Goal: Task Accomplishment & Management: Complete application form

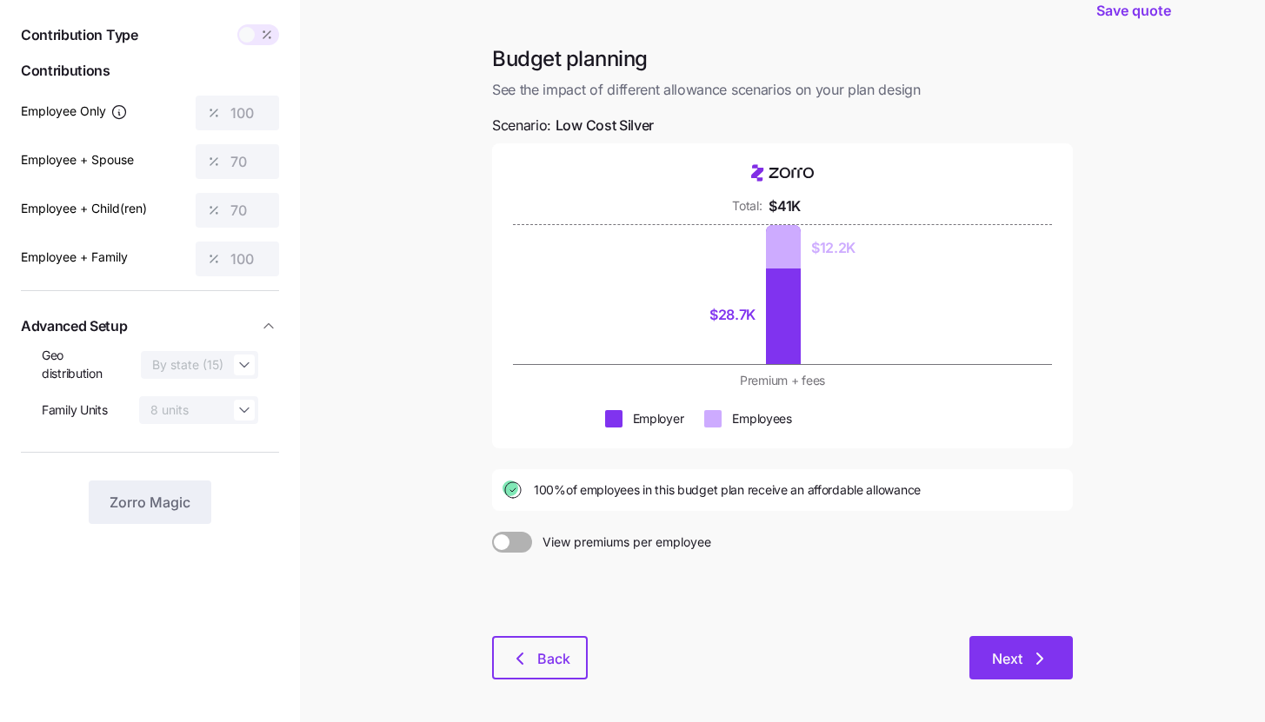
scroll to position [128, 0]
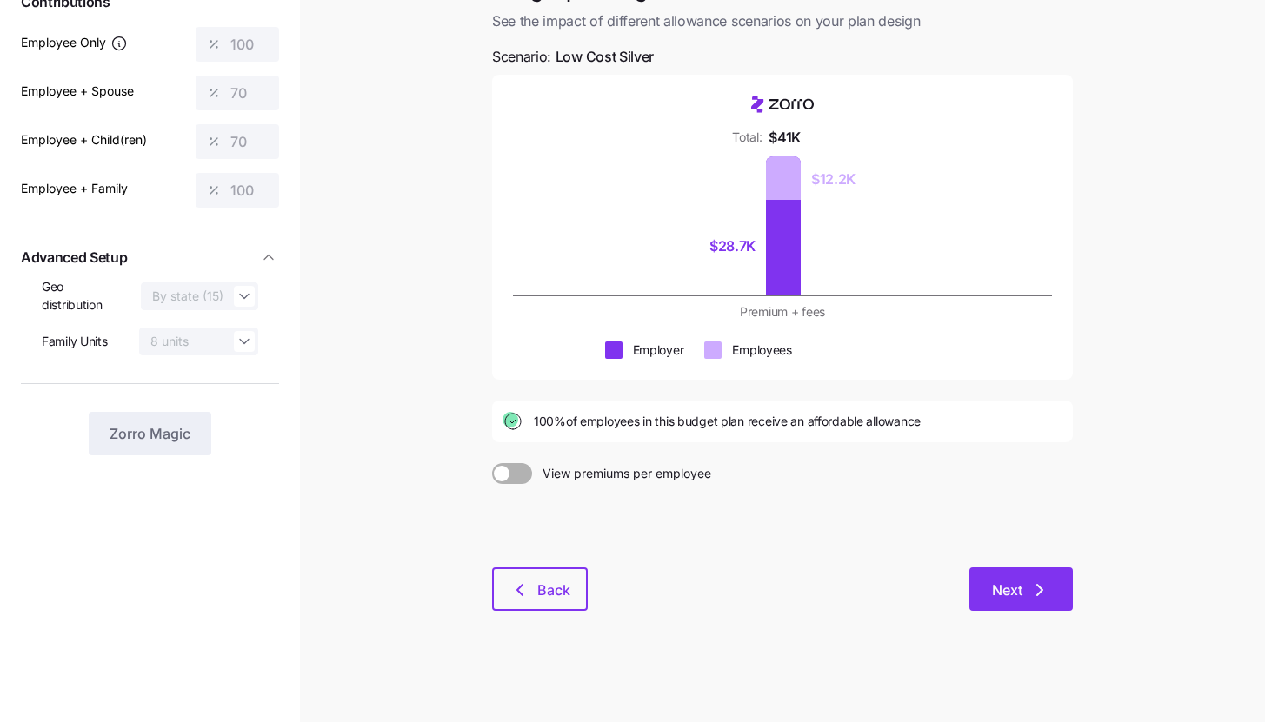
click at [1042, 590] on icon "button" at bounding box center [1039, 590] width 5 height 10
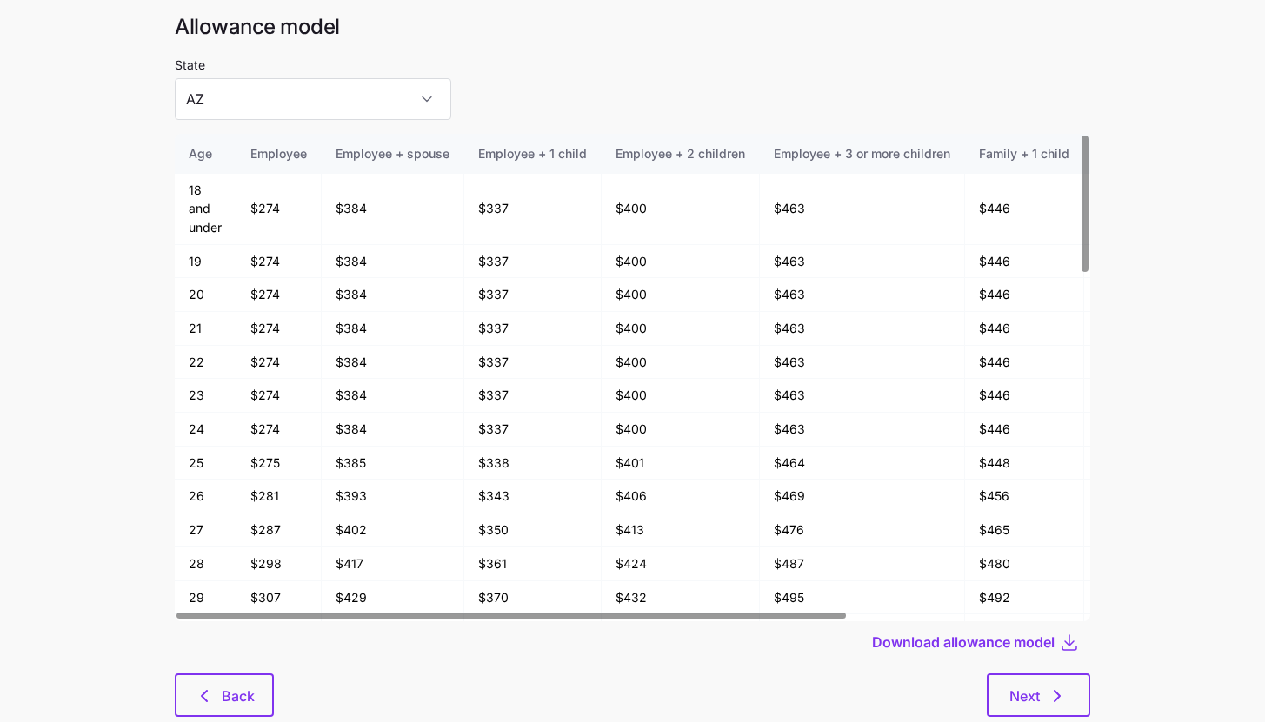
scroll to position [93, 0]
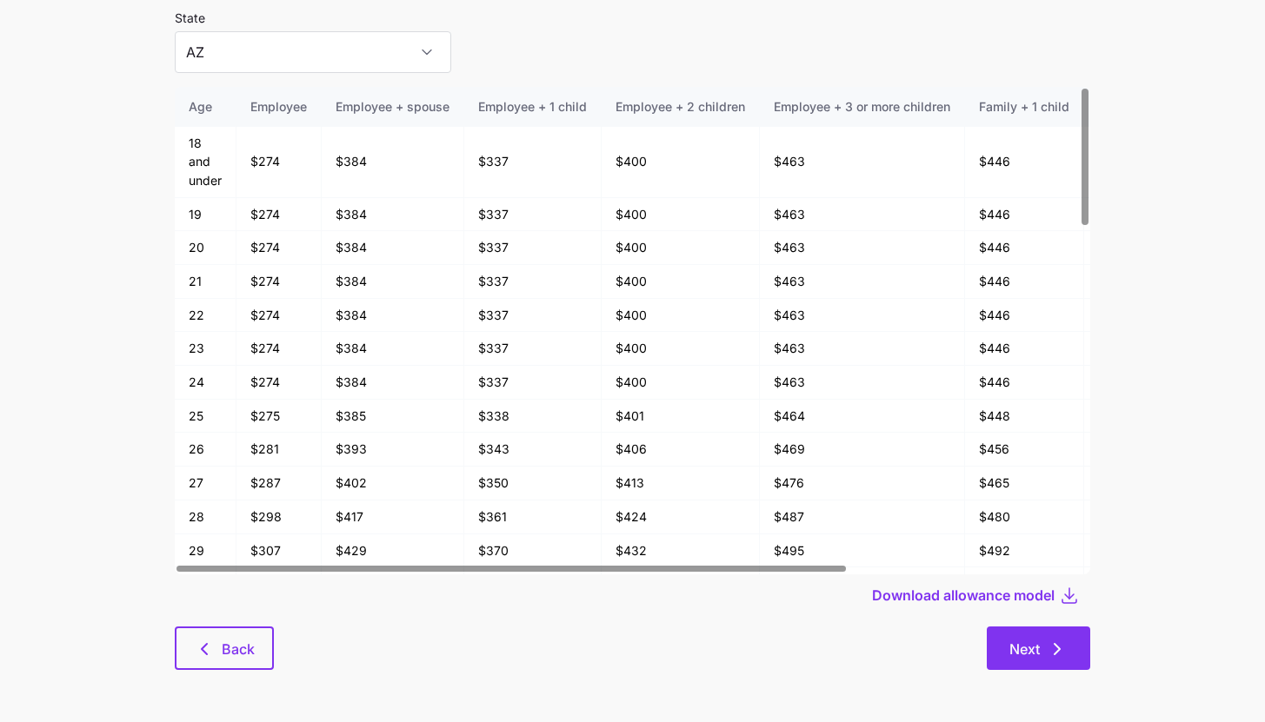
click at [1039, 654] on span "Next" at bounding box center [1024, 649] width 30 height 21
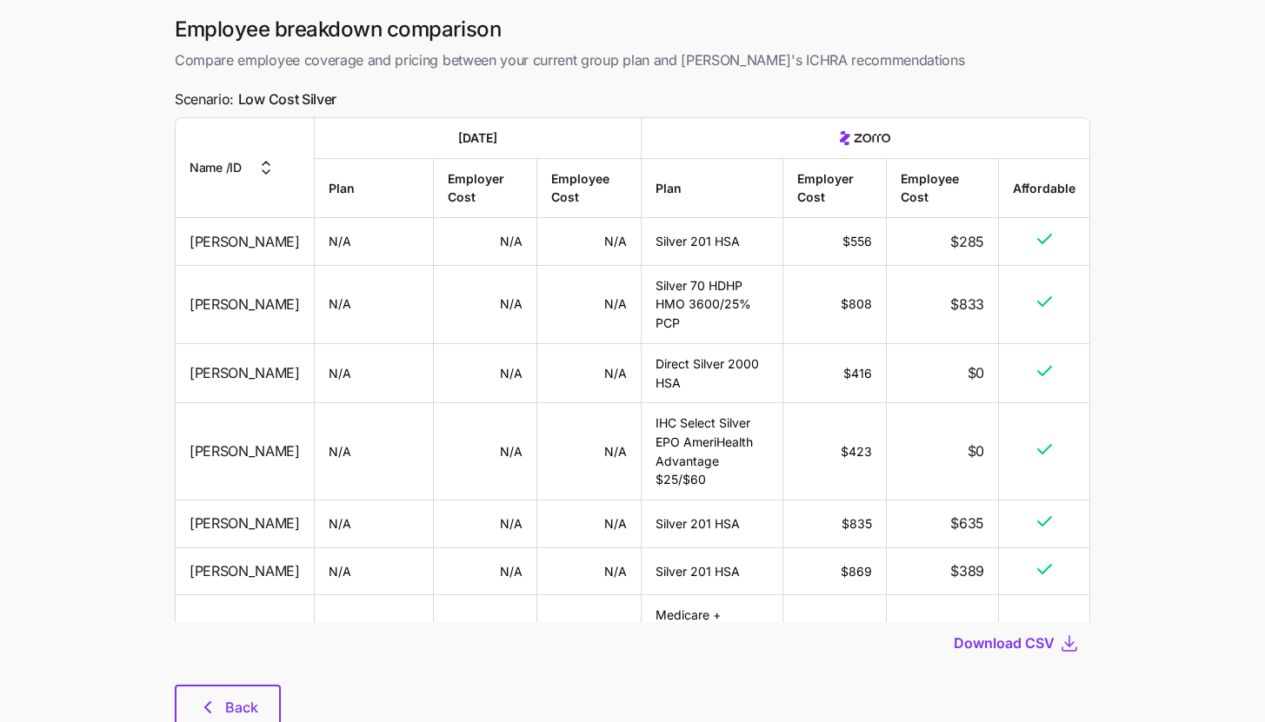
scroll to position [123, 0]
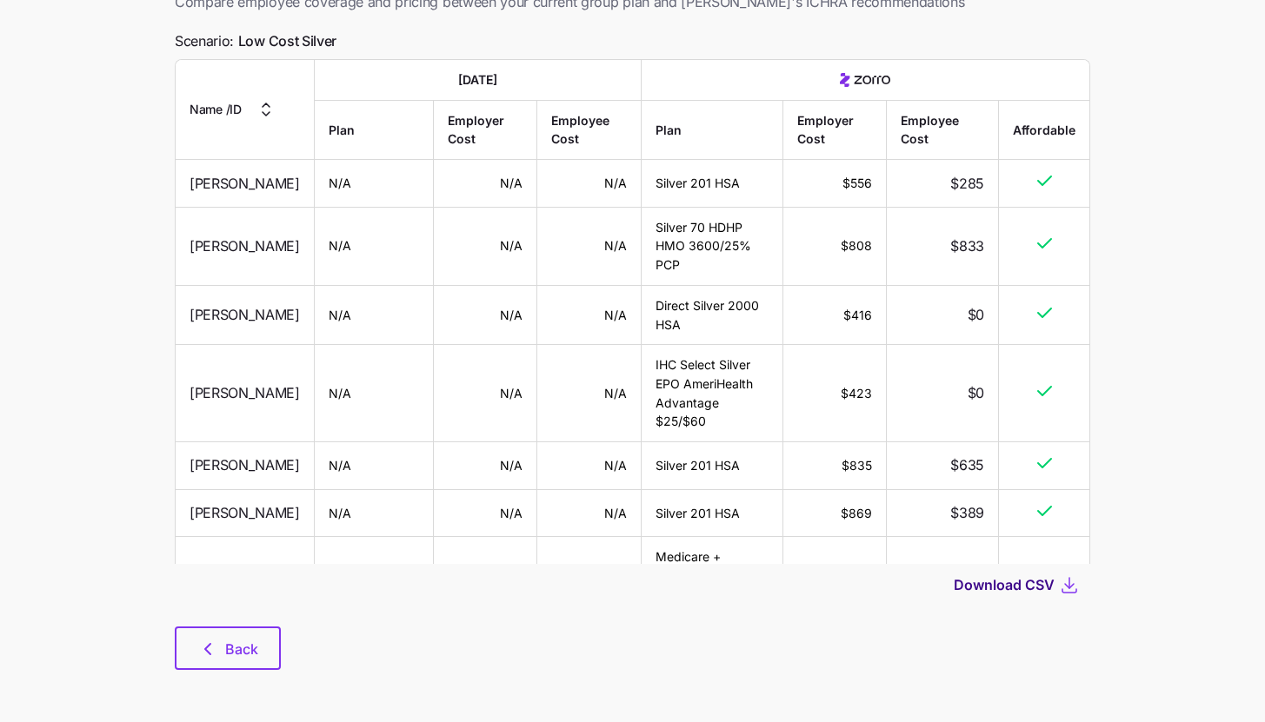
click at [1043, 588] on span "Download CSV" at bounding box center [1003, 585] width 101 height 21
click at [272, 631] on button "Back" at bounding box center [228, 648] width 106 height 43
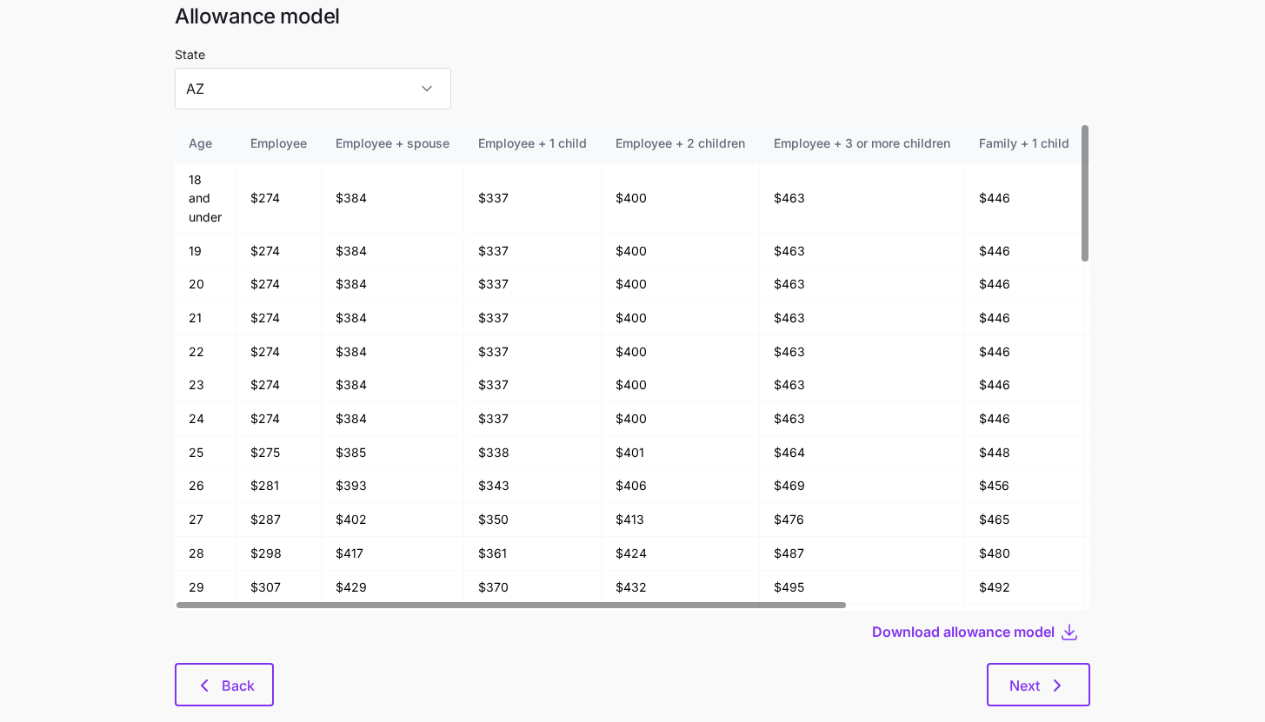
scroll to position [93, 0]
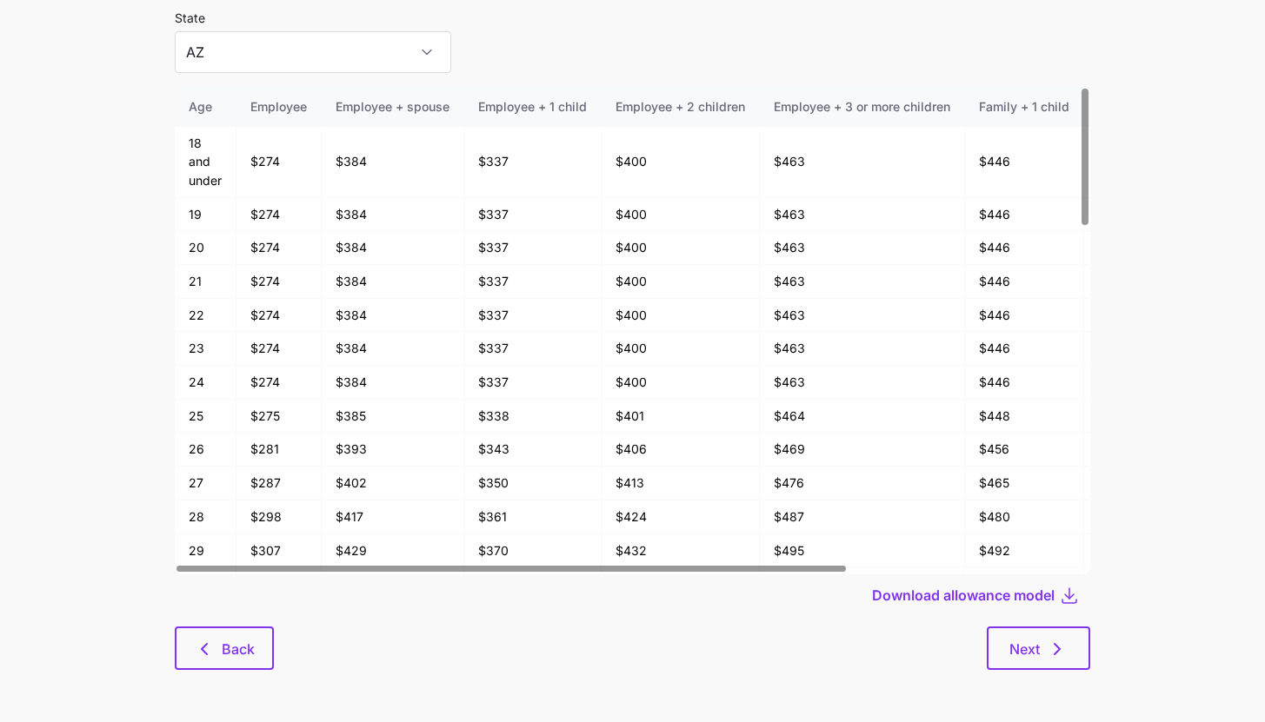
click at [220, 670] on div "Allowance model State AZ Age Employee Employee + spouse Employee + 1 child Empl…" at bounding box center [632, 328] width 943 height 725
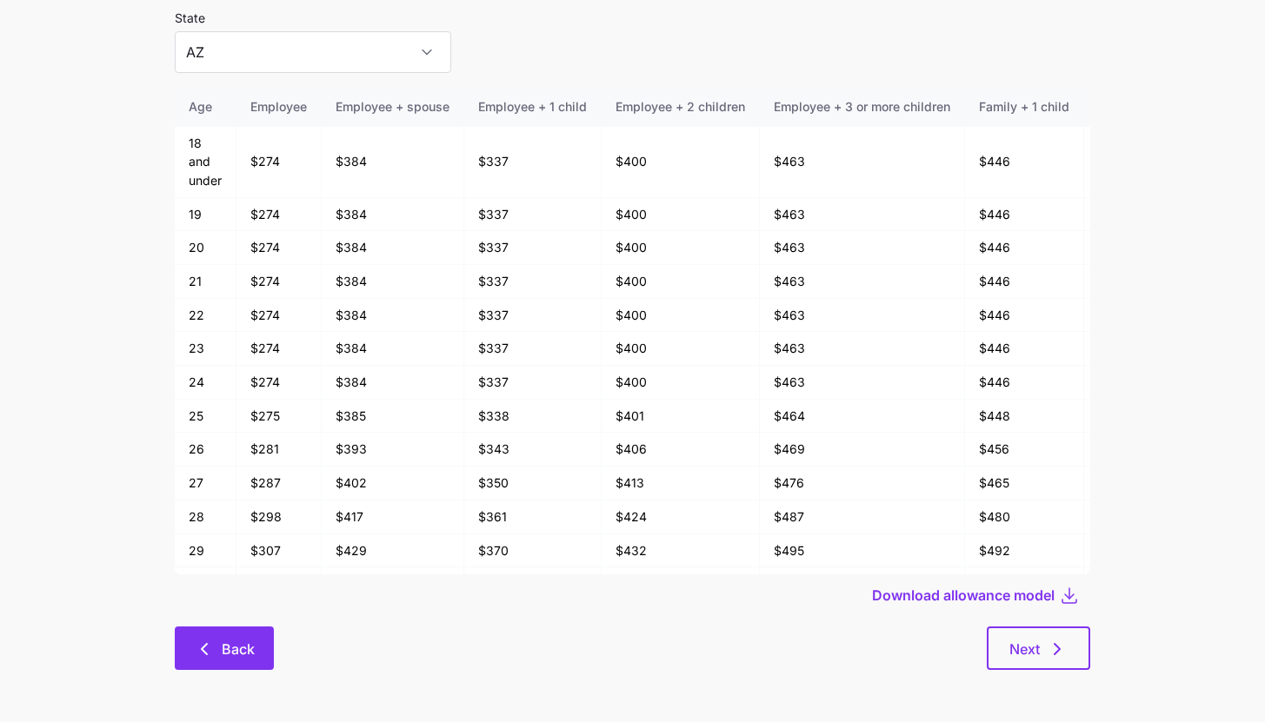
click at [222, 665] on button "Back" at bounding box center [224, 648] width 99 height 43
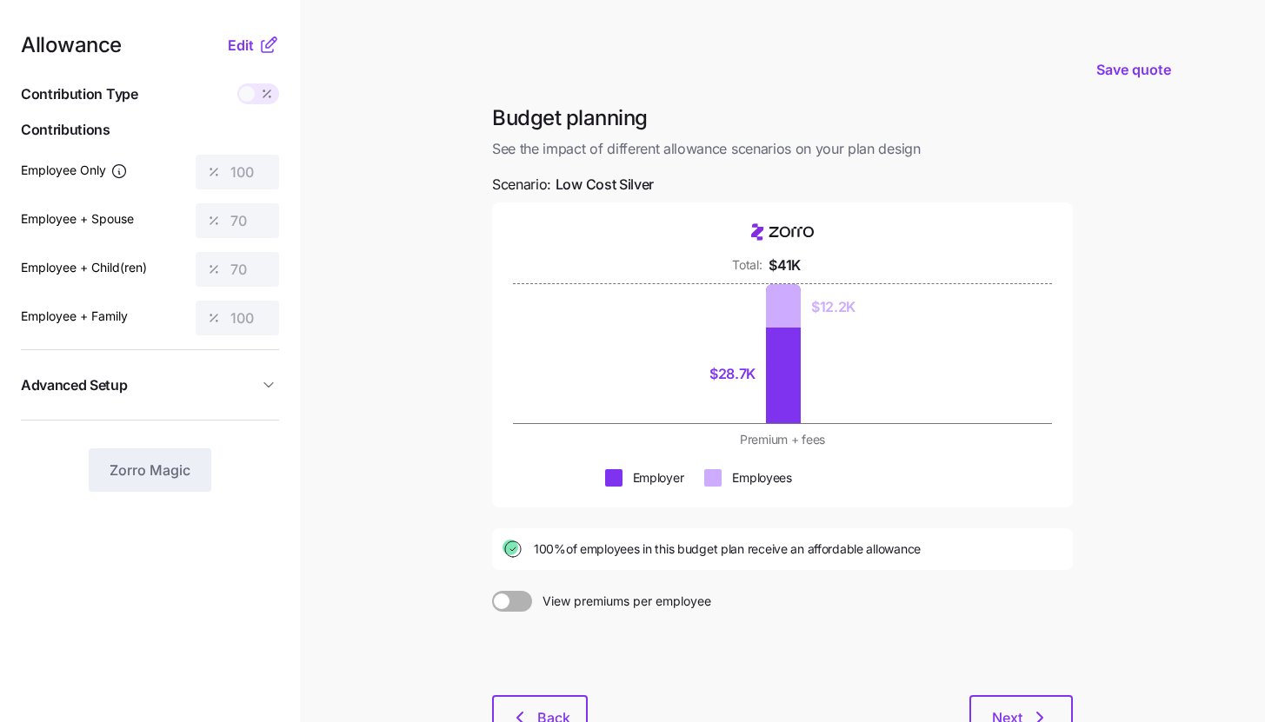
click at [259, 43] on icon at bounding box center [268, 45] width 21 height 21
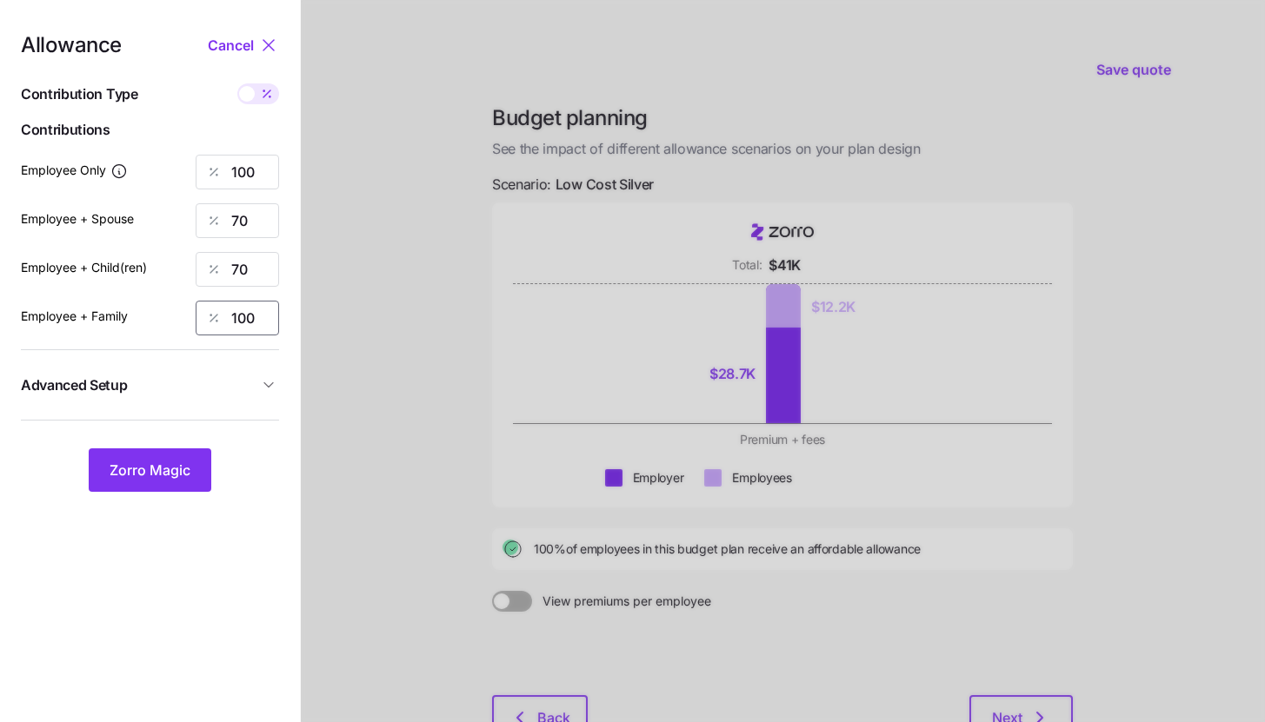
click at [264, 309] on input "100" at bounding box center [237, 318] width 83 height 35
type input "70"
click at [175, 472] on span "Zorro Magic" at bounding box center [150, 470] width 81 height 21
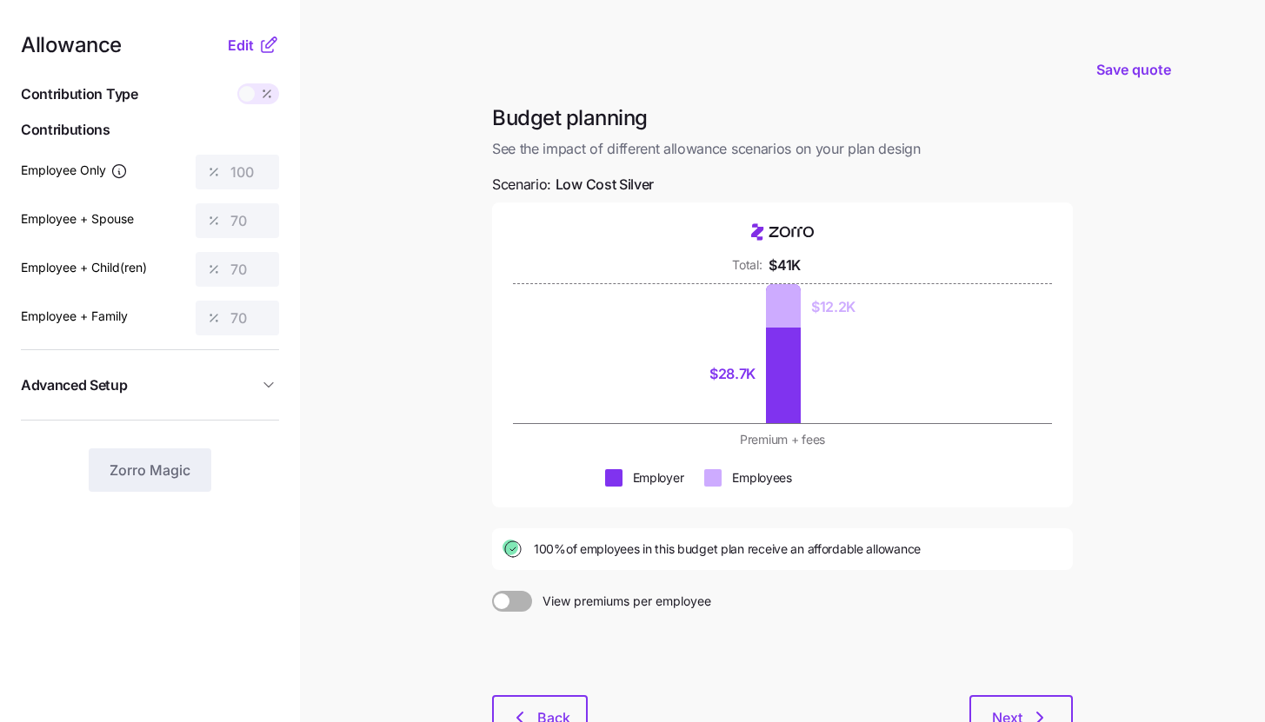
drag, startPoint x: 247, startPoint y: 35, endPoint x: 236, endPoint y: 83, distance: 48.9
click at [247, 32] on nav "Allowance Edit Contribution Type Use classes Contributions Employee Only 100 Em…" at bounding box center [150, 425] width 300 height 850
click at [253, 27] on nav "Allowance Edit Contribution Type Use classes Contributions Employee Only 100 Em…" at bounding box center [150, 425] width 300 height 850
click at [249, 44] on span "Edit" at bounding box center [241, 45] width 26 height 21
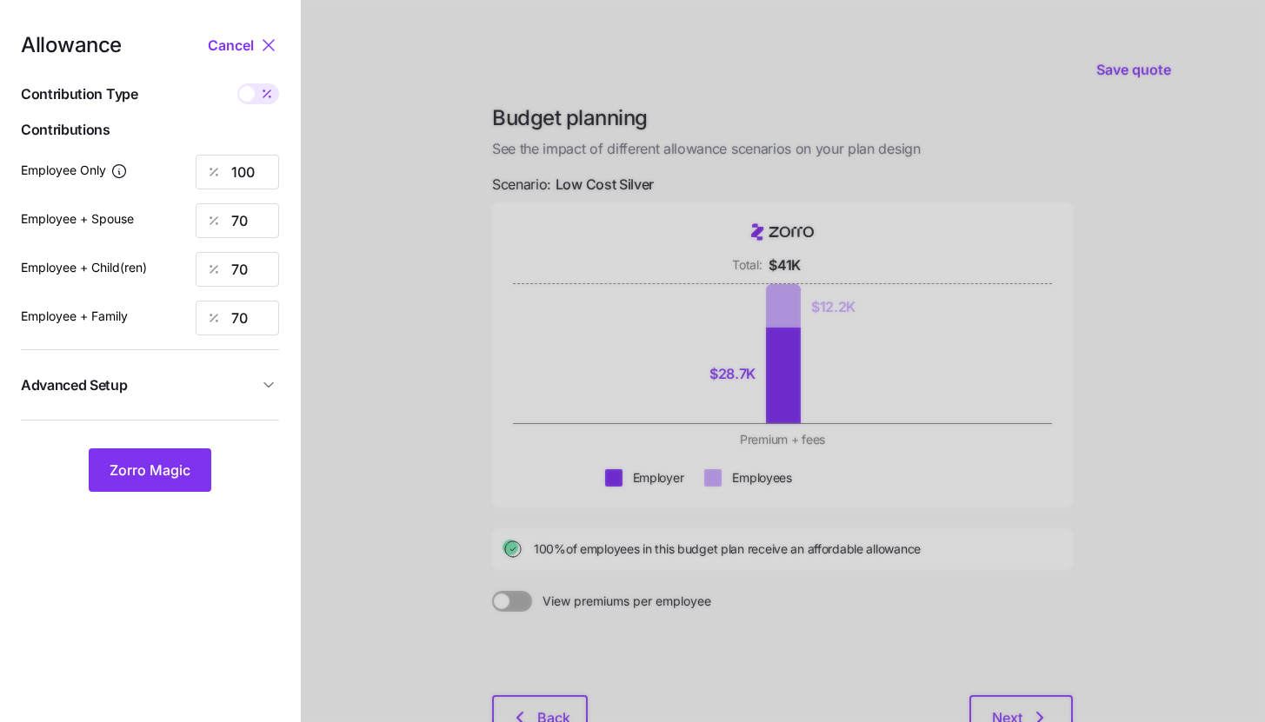
click at [234, 369] on button "Advanced Setup" at bounding box center [150, 385] width 258 height 43
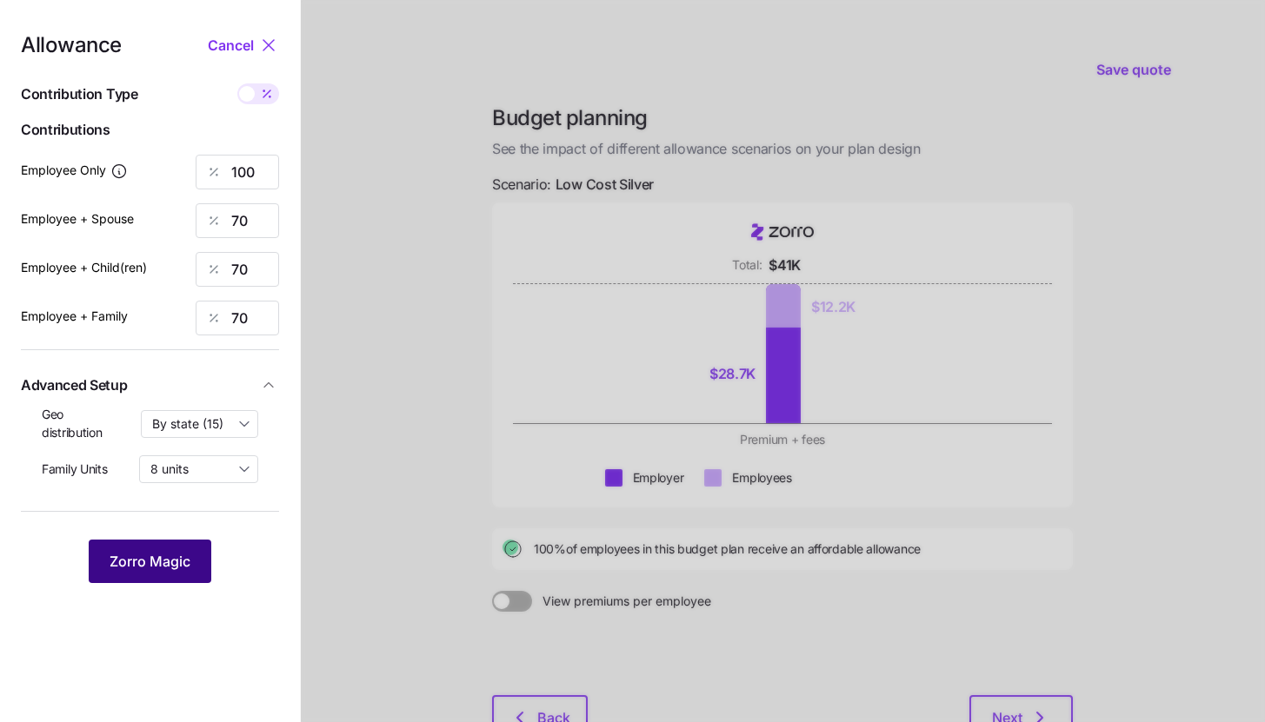
click at [167, 564] on span "Zorro Magic" at bounding box center [150, 561] width 81 height 21
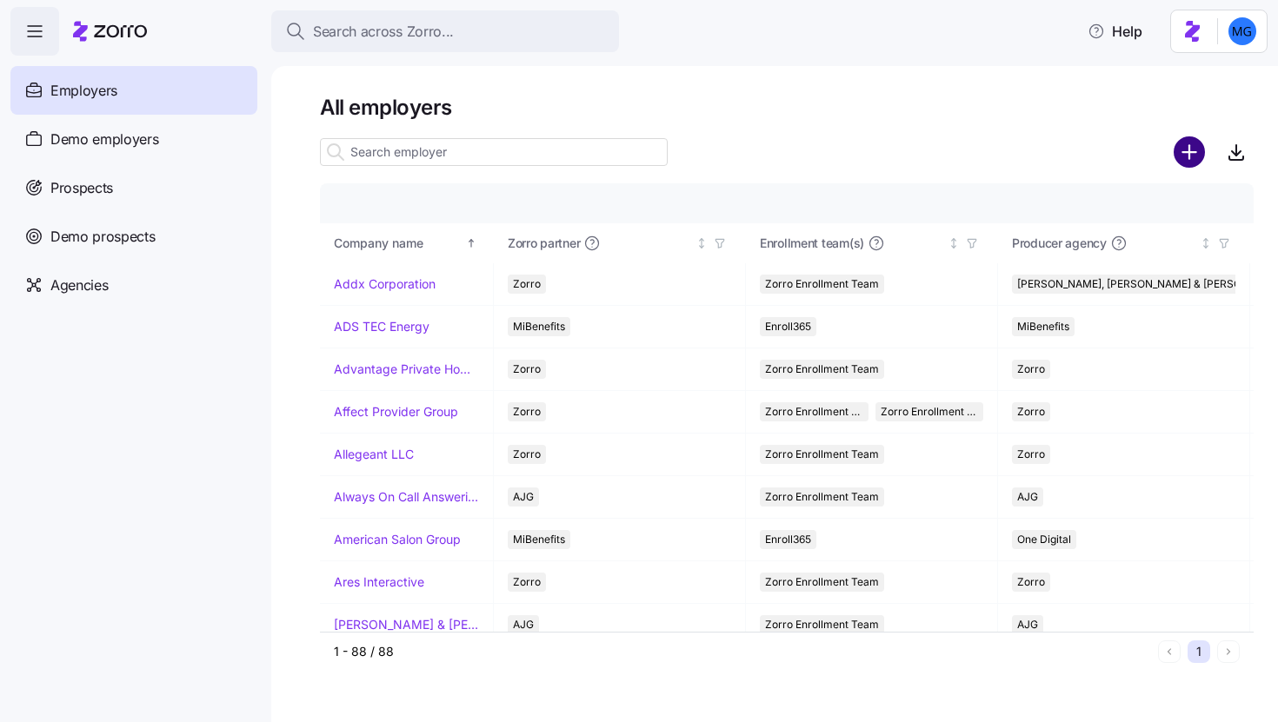
click at [1180, 152] on circle "add icon" at bounding box center [1189, 152] width 29 height 29
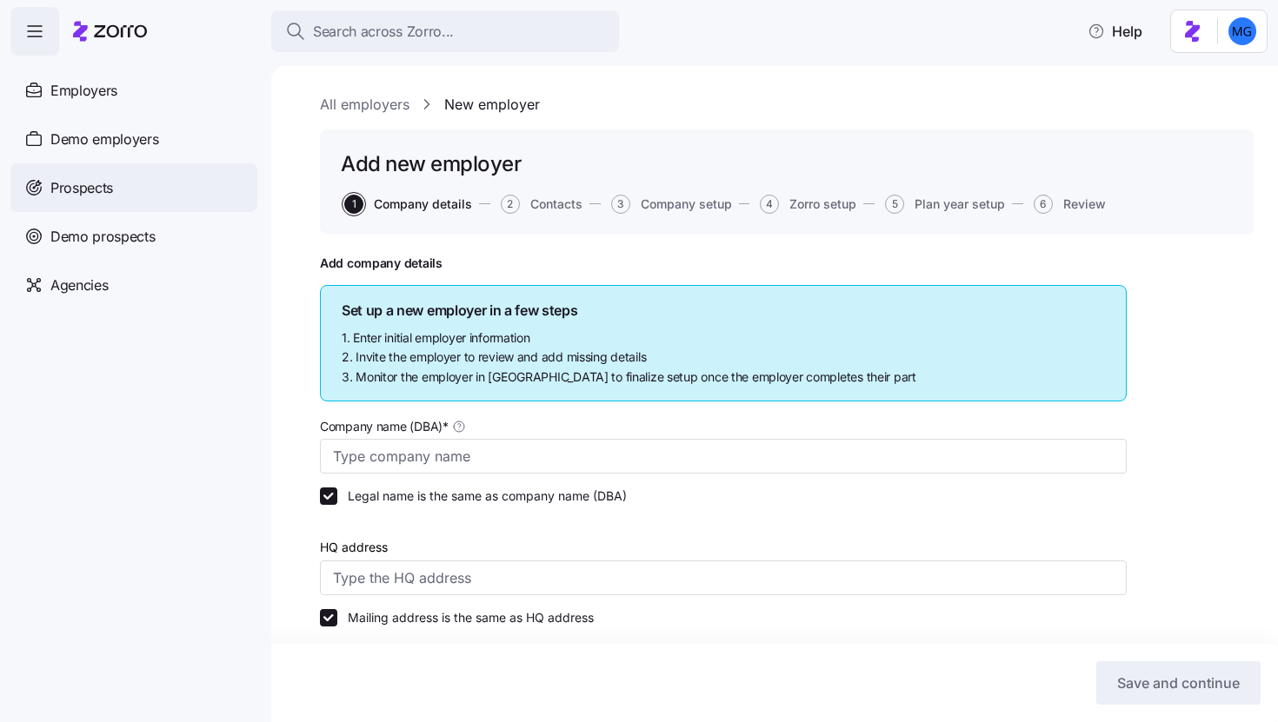
click at [119, 189] on div "Prospects" at bounding box center [133, 187] width 247 height 49
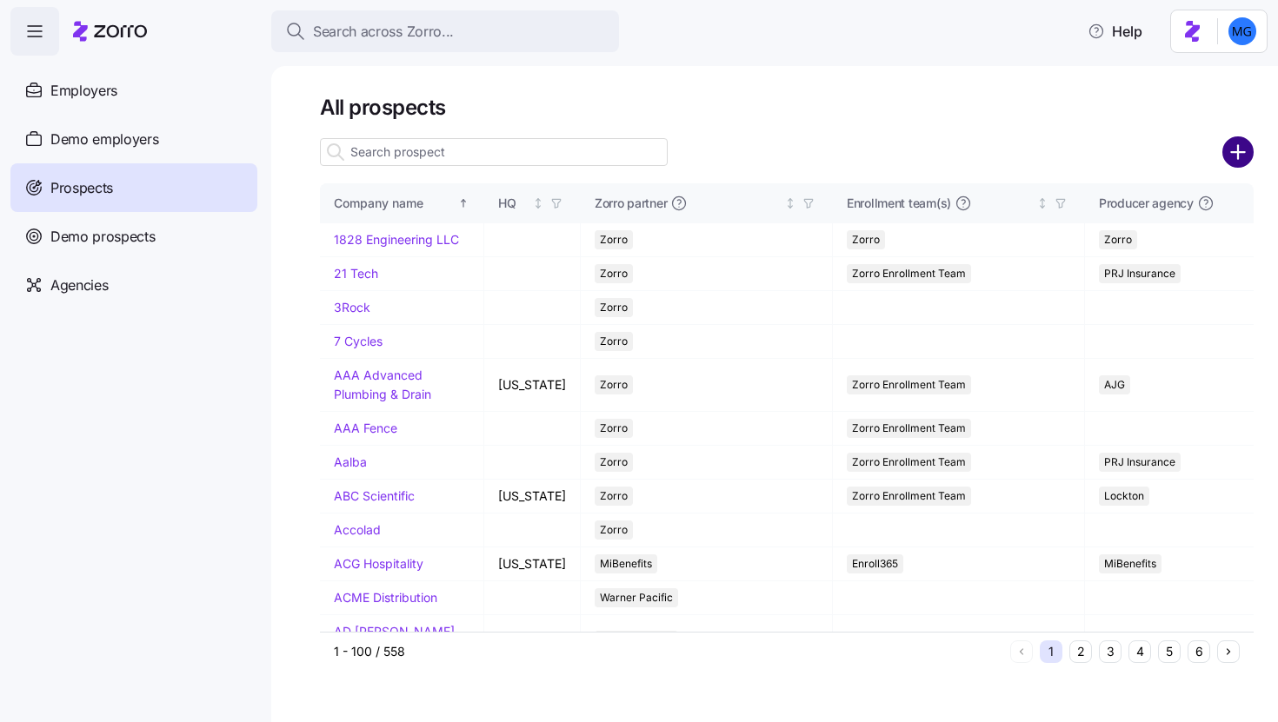
click at [1239, 147] on circle "add icon" at bounding box center [1238, 152] width 29 height 29
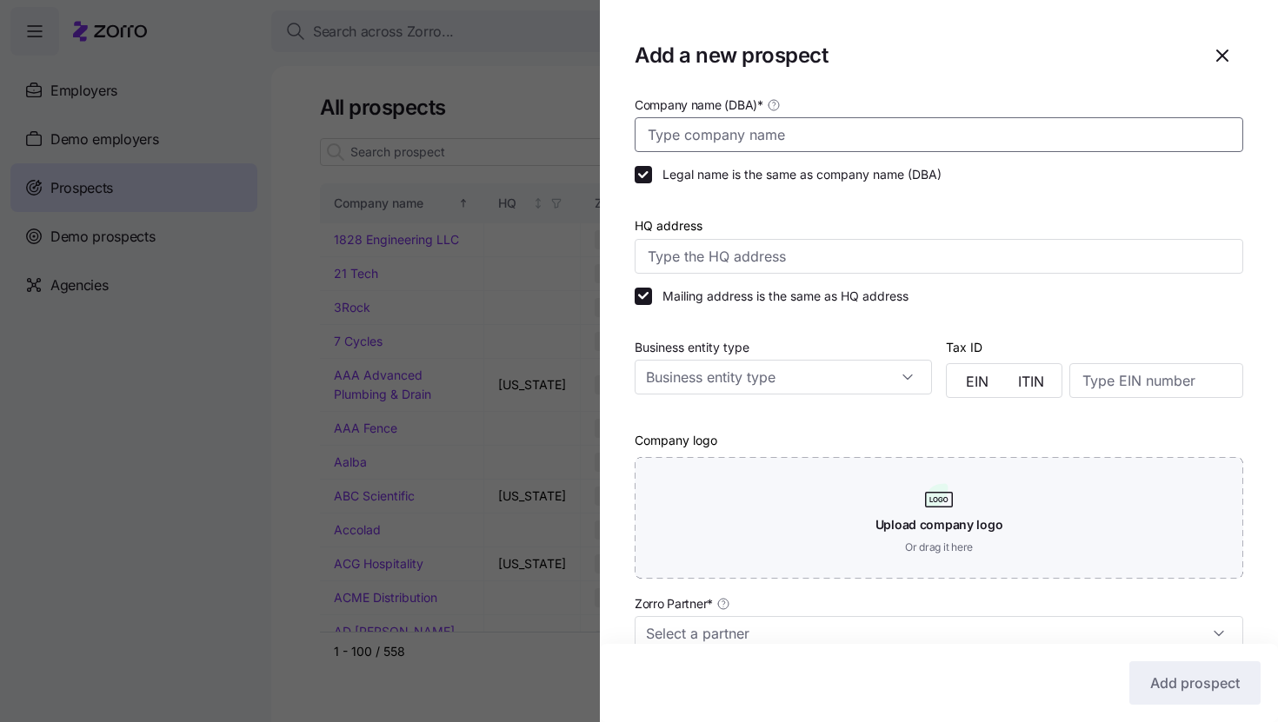
click at [874, 149] on input "Company name (DBA) *" at bounding box center [938, 134] width 608 height 35
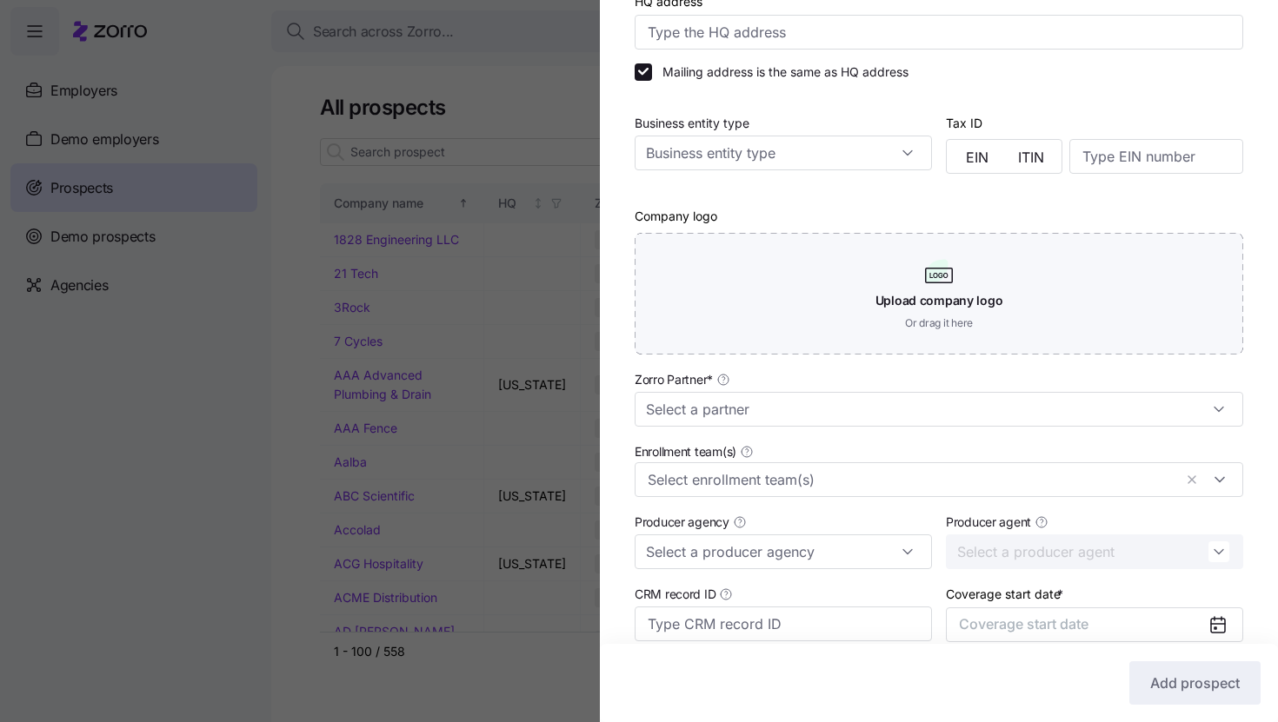
scroll to position [374, 0]
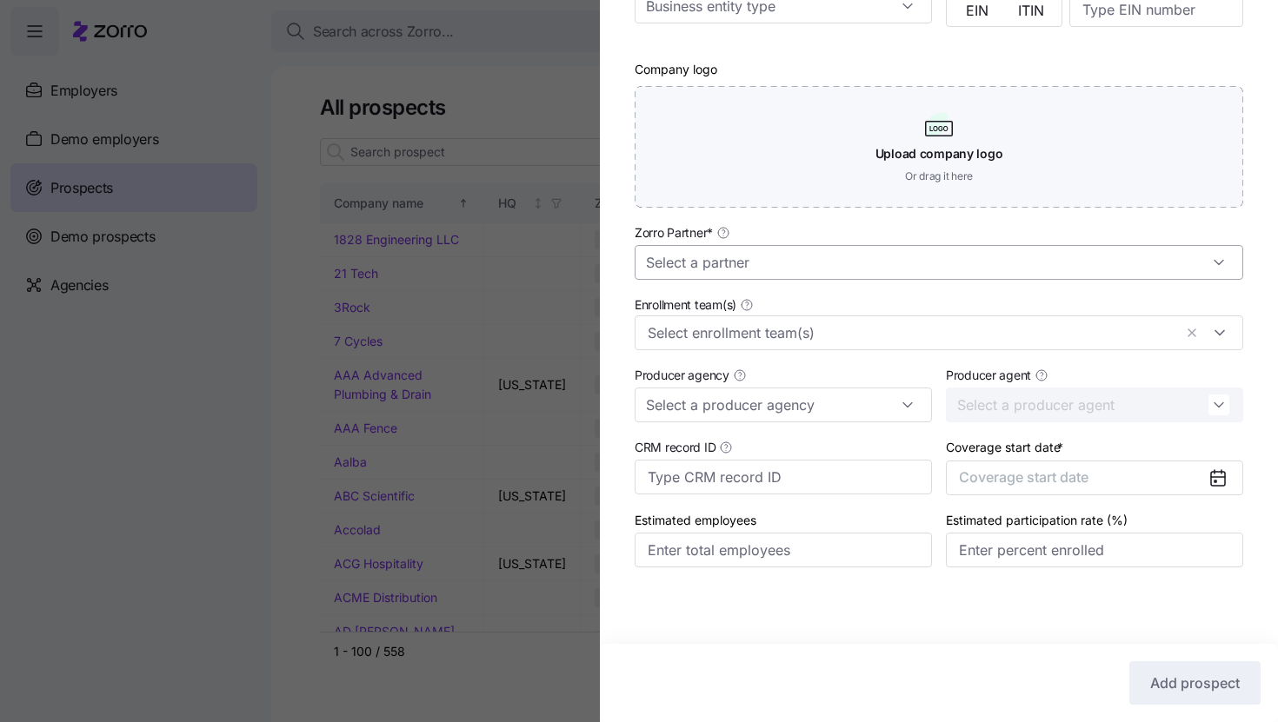
type input "Tumalo"
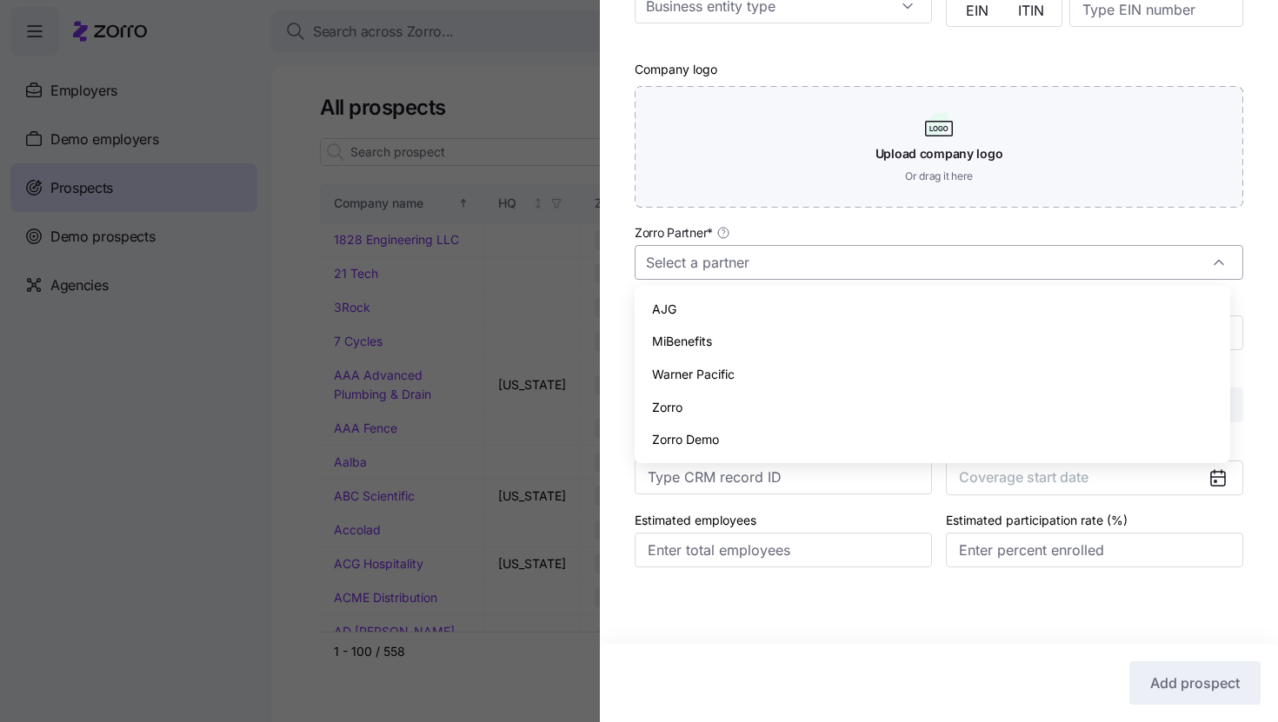
click at [867, 271] on input "Zorro Partner *" at bounding box center [938, 262] width 608 height 35
click at [822, 404] on div "Zorro" at bounding box center [931, 407] width 581 height 33
type input "Zorro"
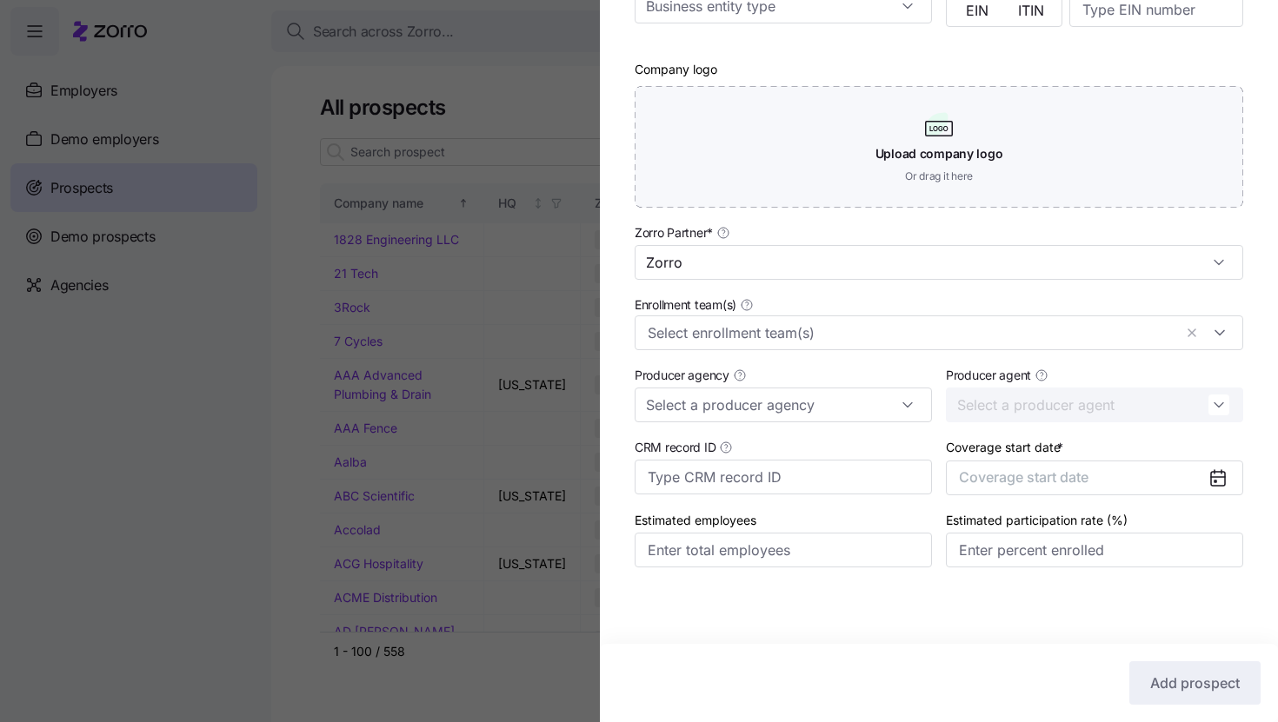
click at [828, 351] on div "Enrollment team(s)" at bounding box center [939, 322] width 622 height 70
click at [1152, 477] on button "Coverage start date" at bounding box center [1094, 478] width 297 height 35
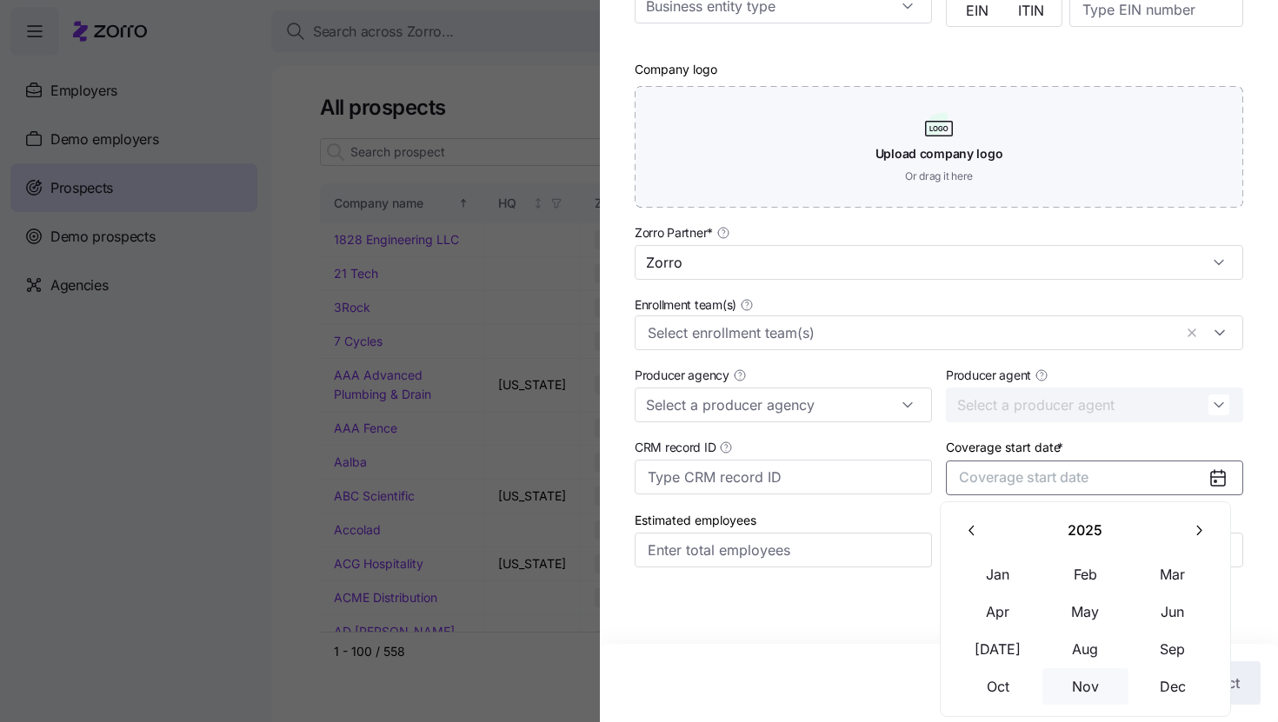
click at [1096, 676] on button "Nov" at bounding box center [1085, 686] width 87 height 37
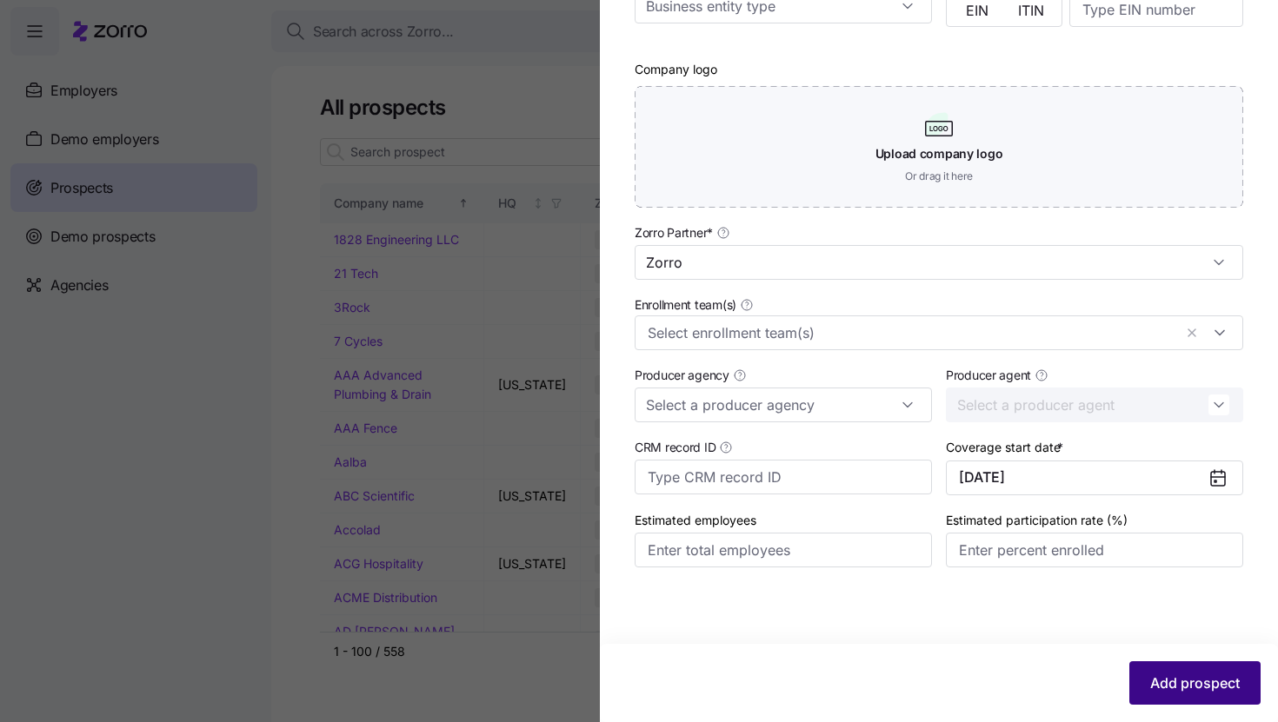
click at [1163, 661] on div "Add prospect" at bounding box center [938, 682] width 643 height 43
click at [1176, 674] on span "Add prospect" at bounding box center [1195, 683] width 90 height 21
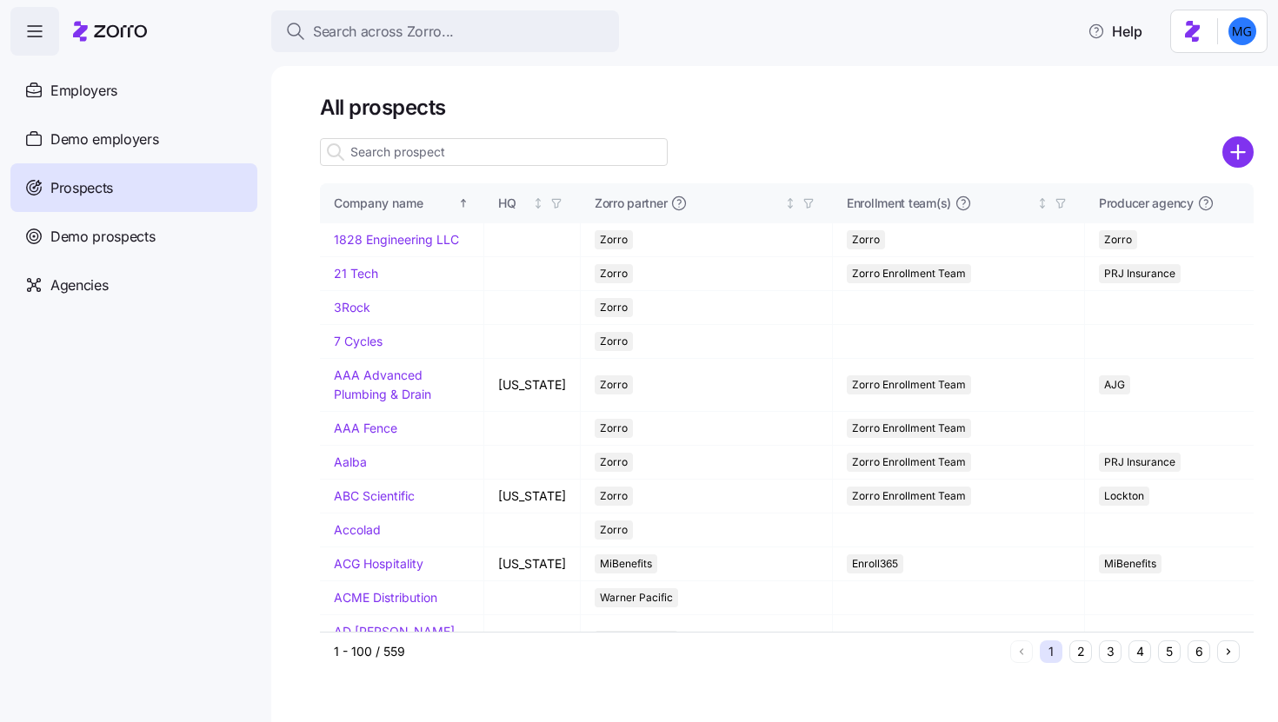
click at [650, 149] on input at bounding box center [494, 152] width 348 height 28
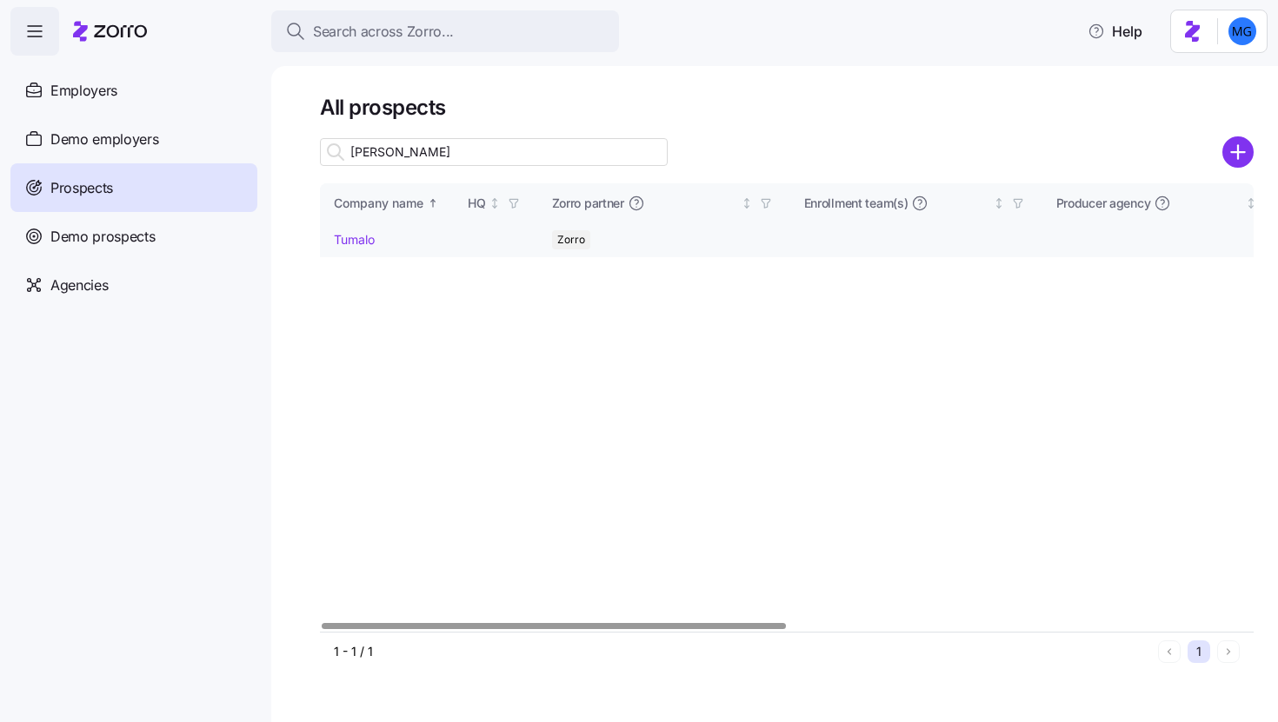
type input "tuma"
click at [349, 239] on link "Tumalo" at bounding box center [354, 239] width 41 height 15
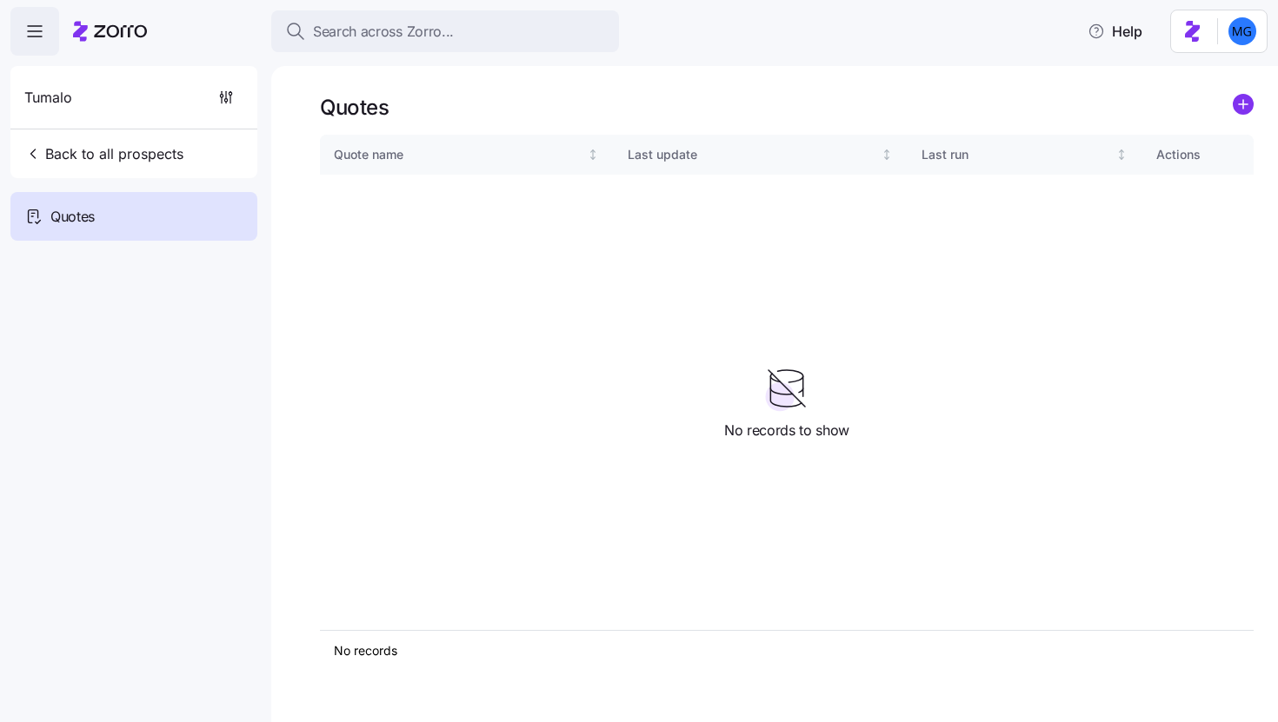
click at [1252, 107] on icon "add icon" at bounding box center [1242, 104] width 21 height 21
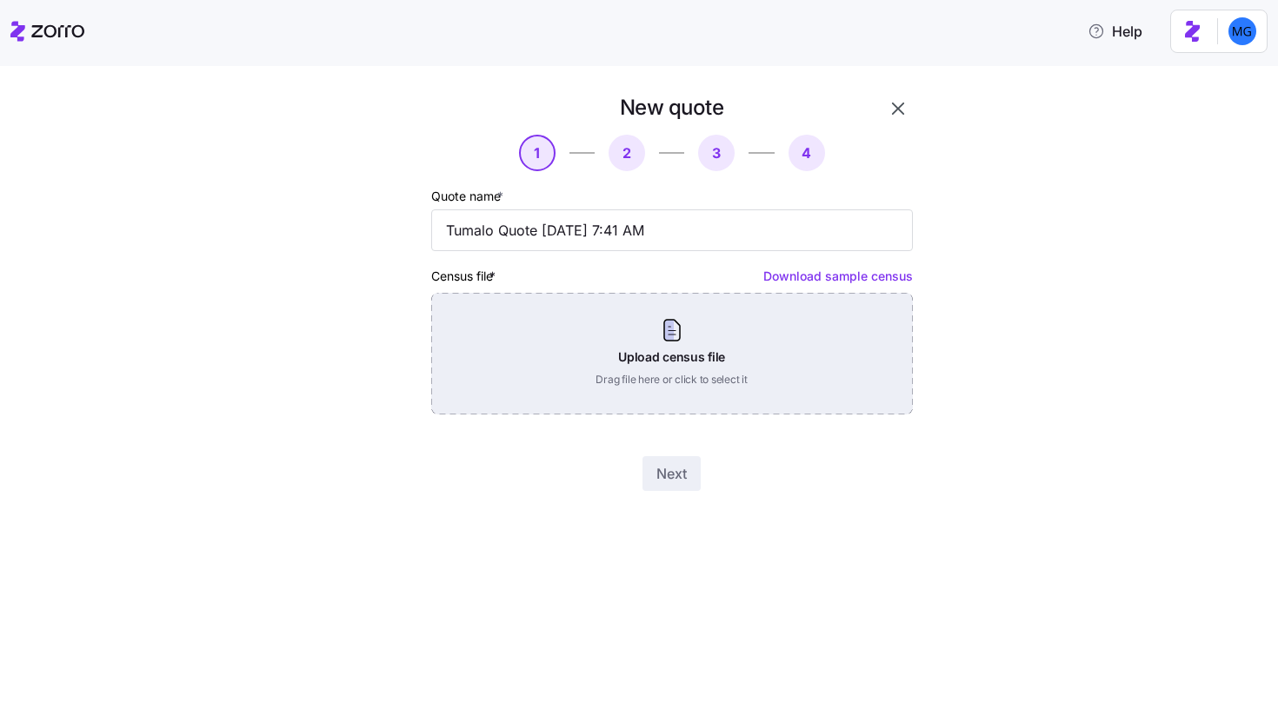
click at [720, 353] on div "Upload census file Drag file here or click to select it" at bounding box center [672, 354] width 482 height 122
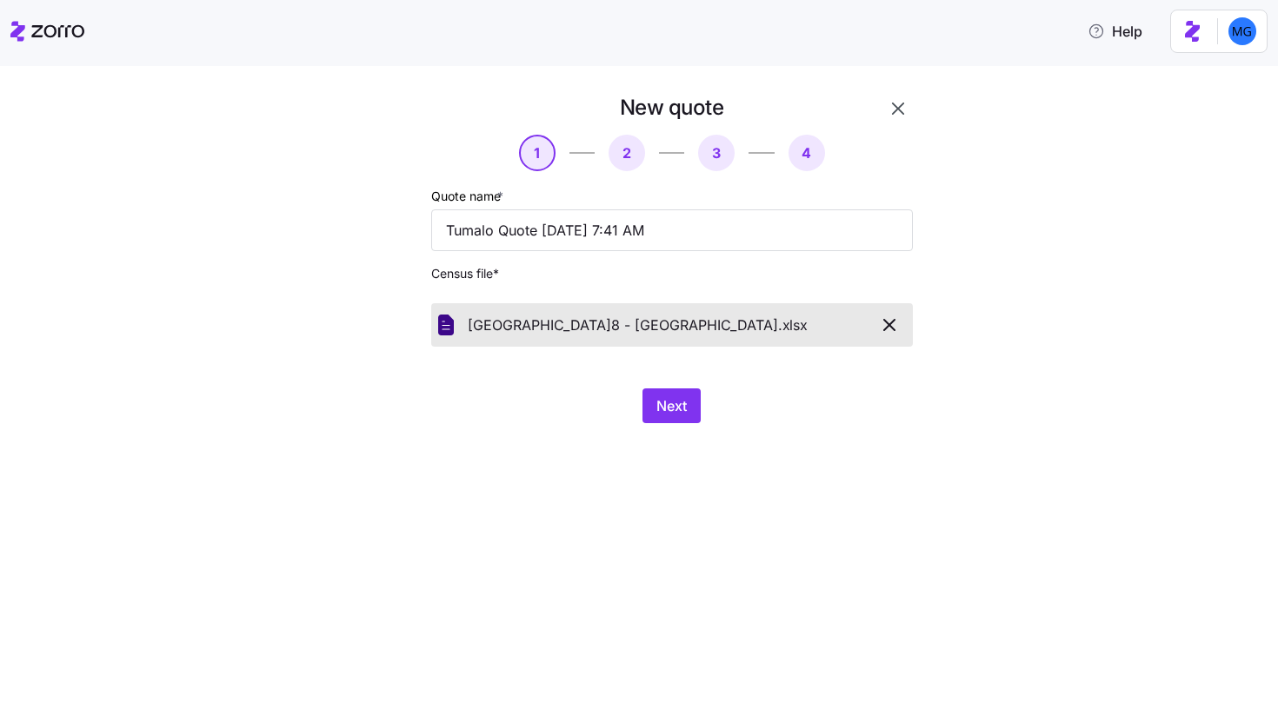
click at [674, 423] on div "Next" at bounding box center [672, 406] width 482 height 35
click at [687, 412] on button "Next" at bounding box center [671, 406] width 58 height 35
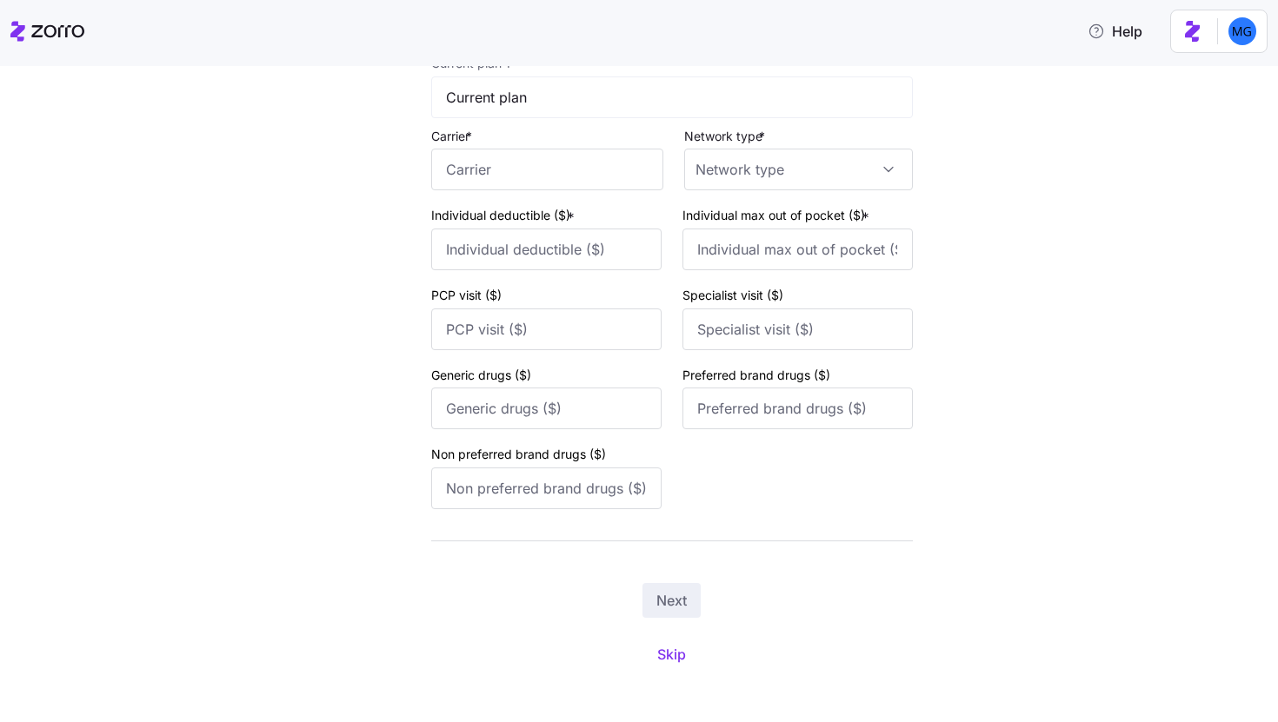
scroll to position [182, 0]
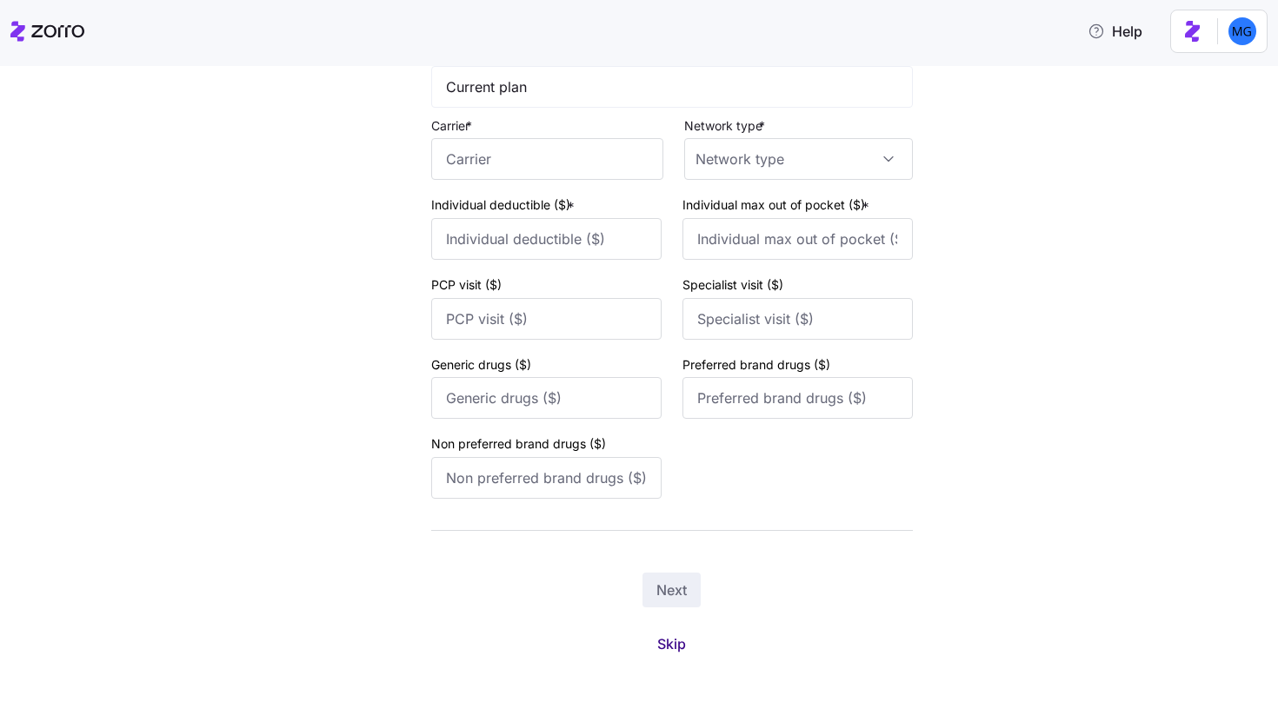
click at [671, 647] on span "Skip" at bounding box center [671, 644] width 29 height 21
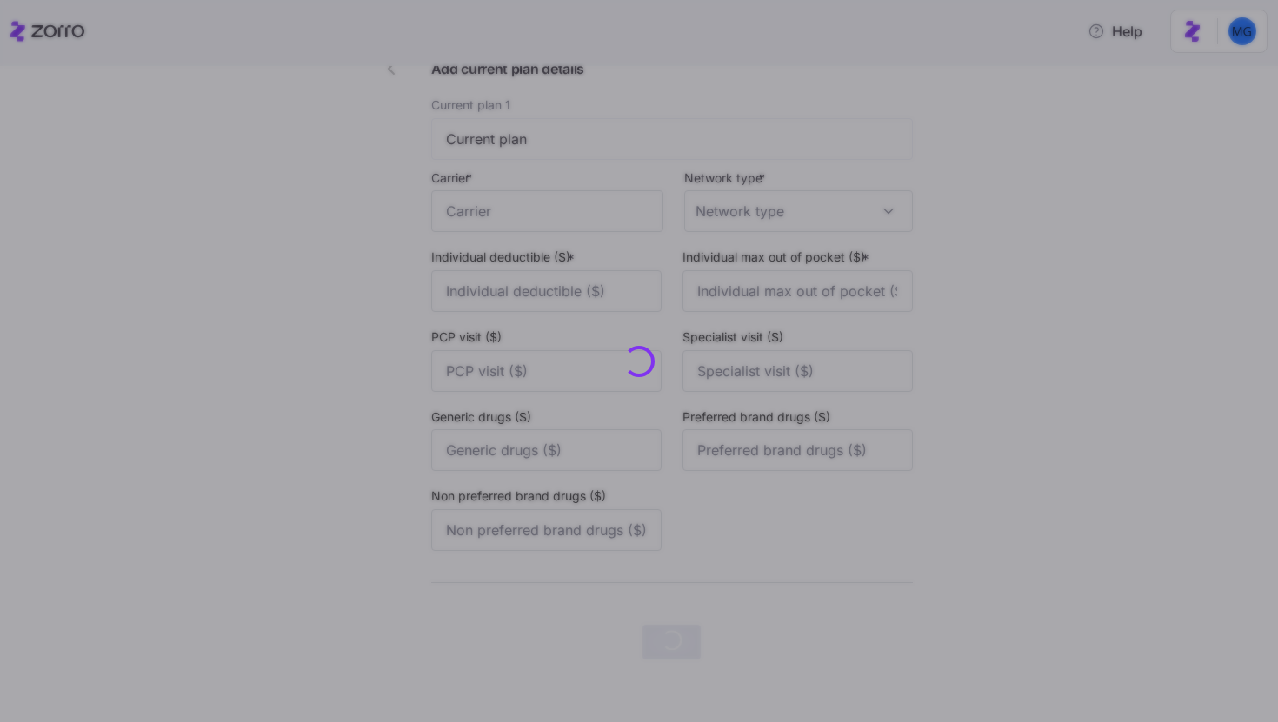
scroll to position [0, 0]
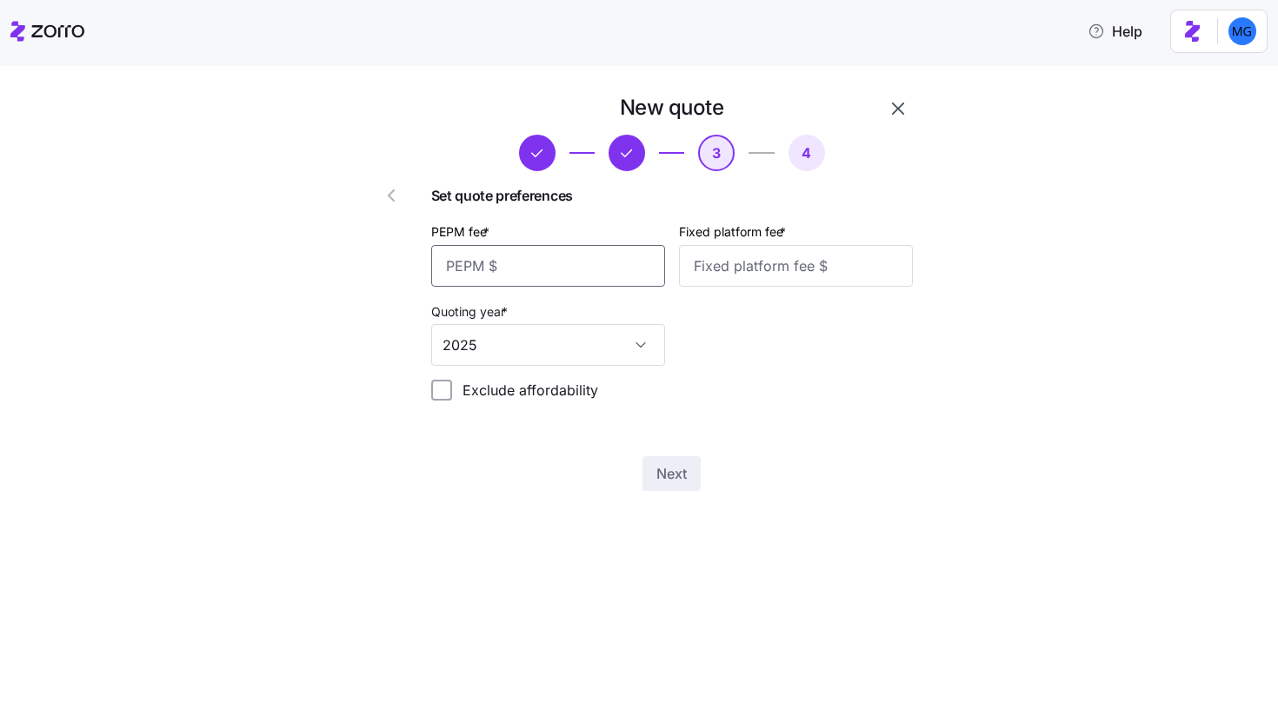
click at [628, 271] on input "PEPM fee *" at bounding box center [548, 266] width 234 height 42
type input "0"
click at [727, 258] on input "Fixed platform fee *" at bounding box center [796, 266] width 234 height 42
type input "2250"
click at [663, 479] on span "Next" at bounding box center [671, 473] width 30 height 21
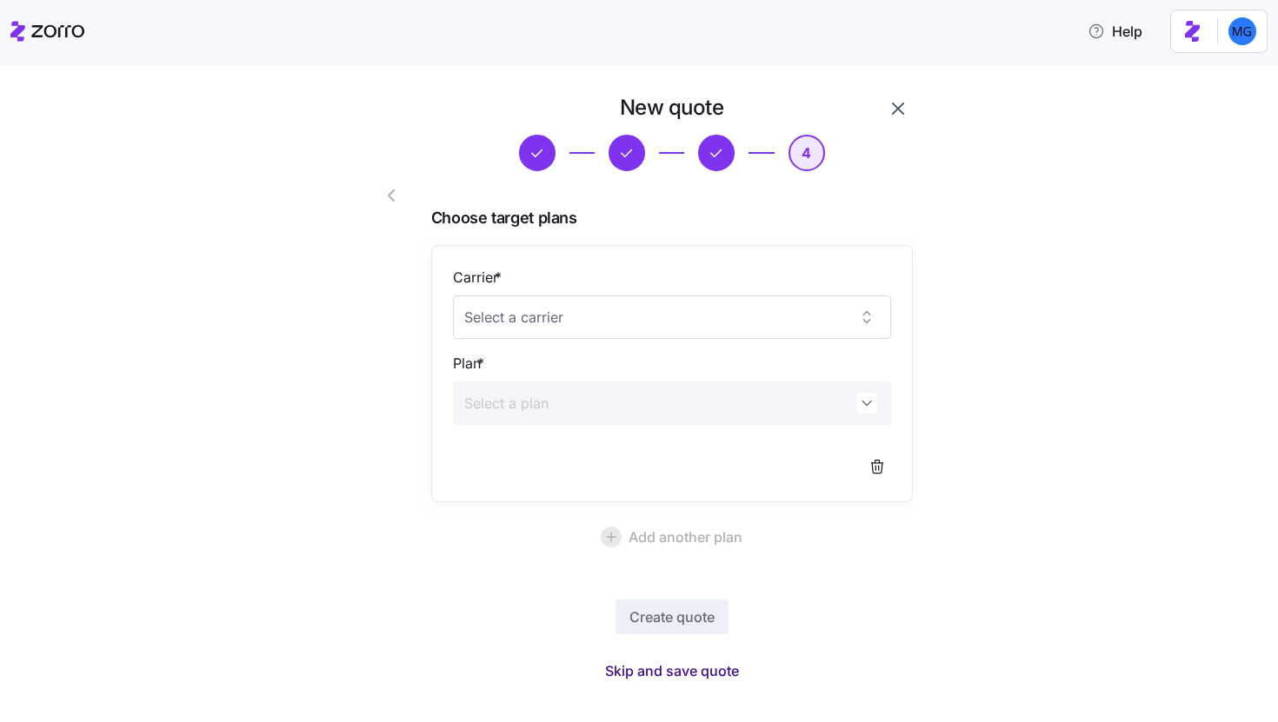
click at [703, 674] on span "Skip and save quote" at bounding box center [672, 671] width 134 height 21
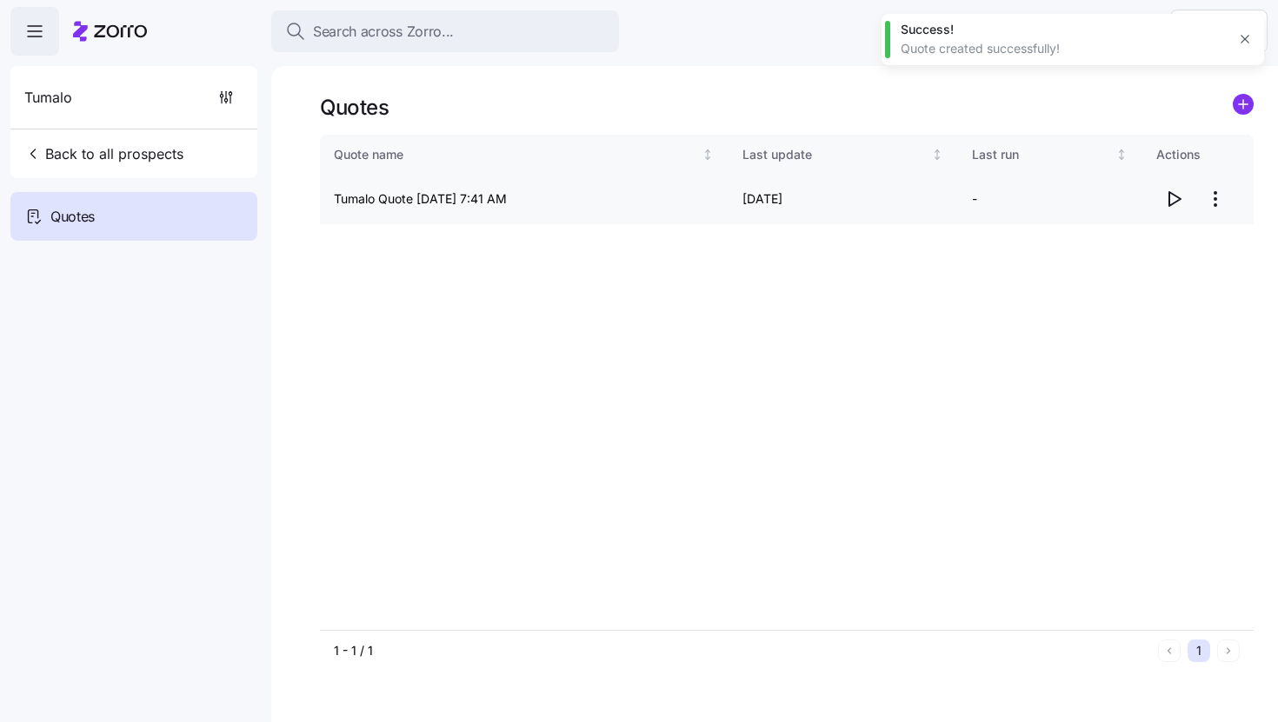
click at [1170, 200] on icon "button" at bounding box center [1173, 199] width 21 height 21
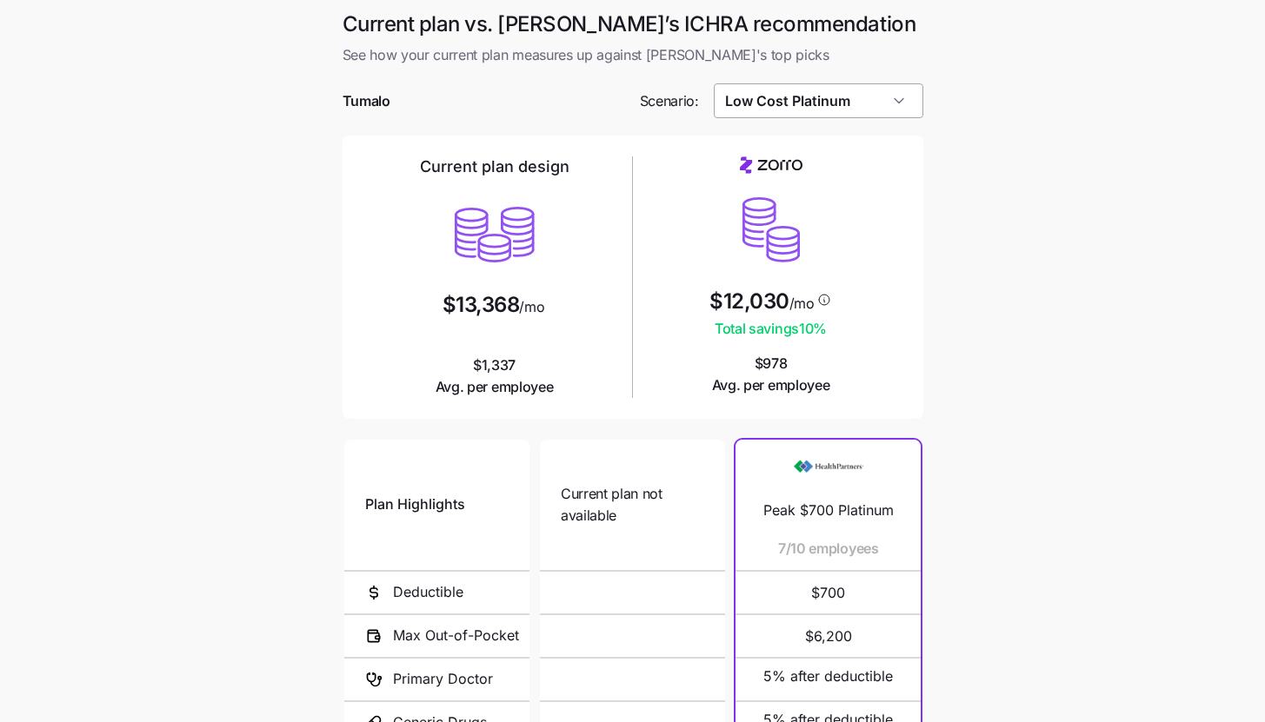
click at [907, 110] on input "Low Cost Platinum" at bounding box center [818, 100] width 209 height 35
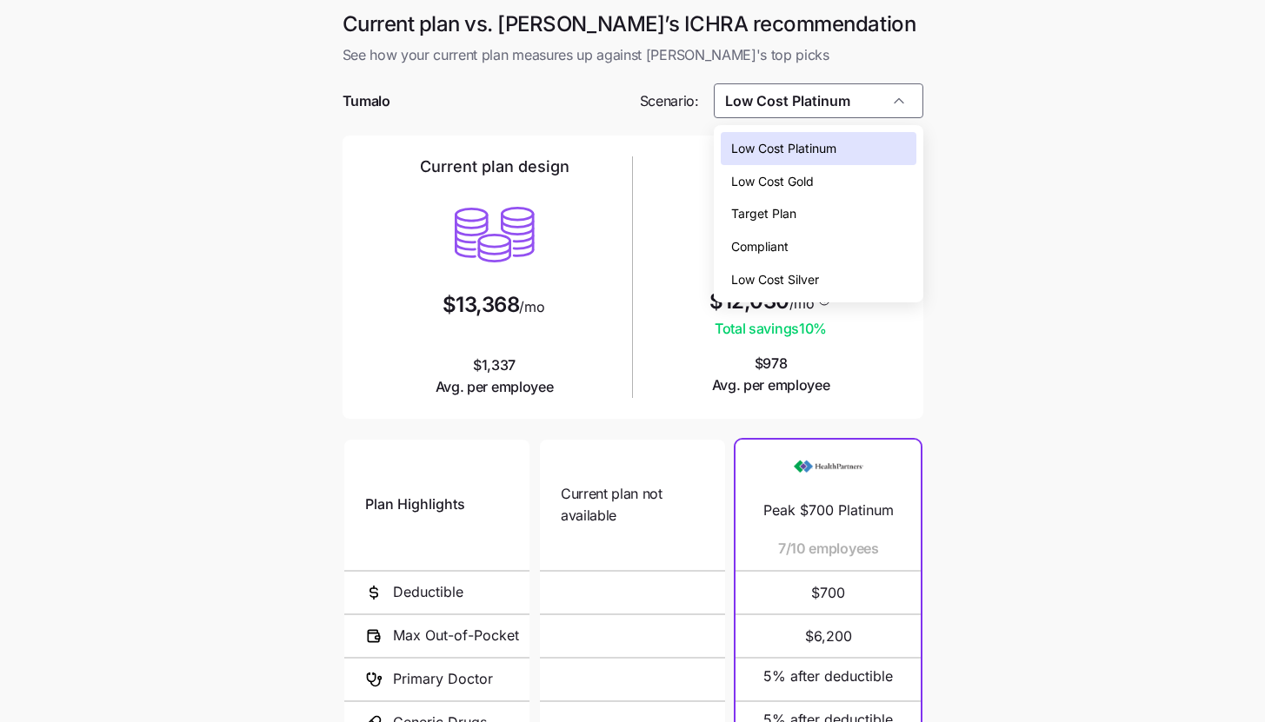
click at [860, 269] on div "Low Cost Silver" at bounding box center [819, 279] width 196 height 33
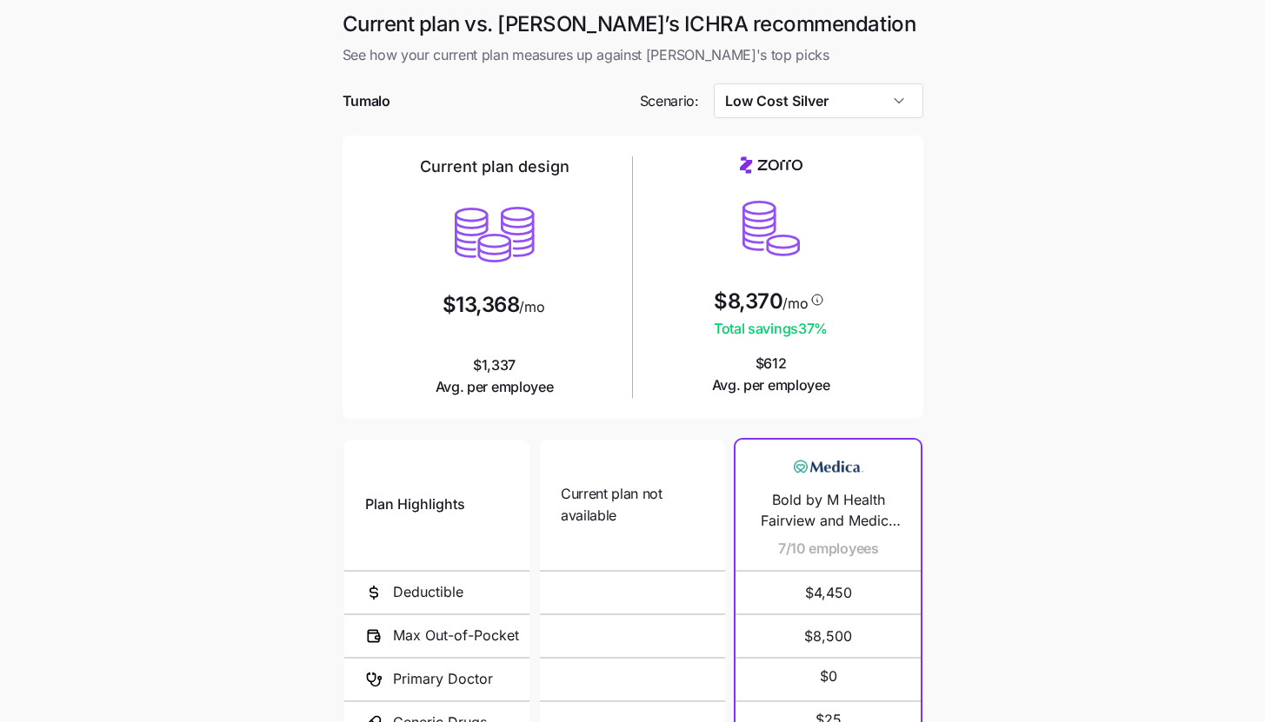
type input "Low Cost Silver"
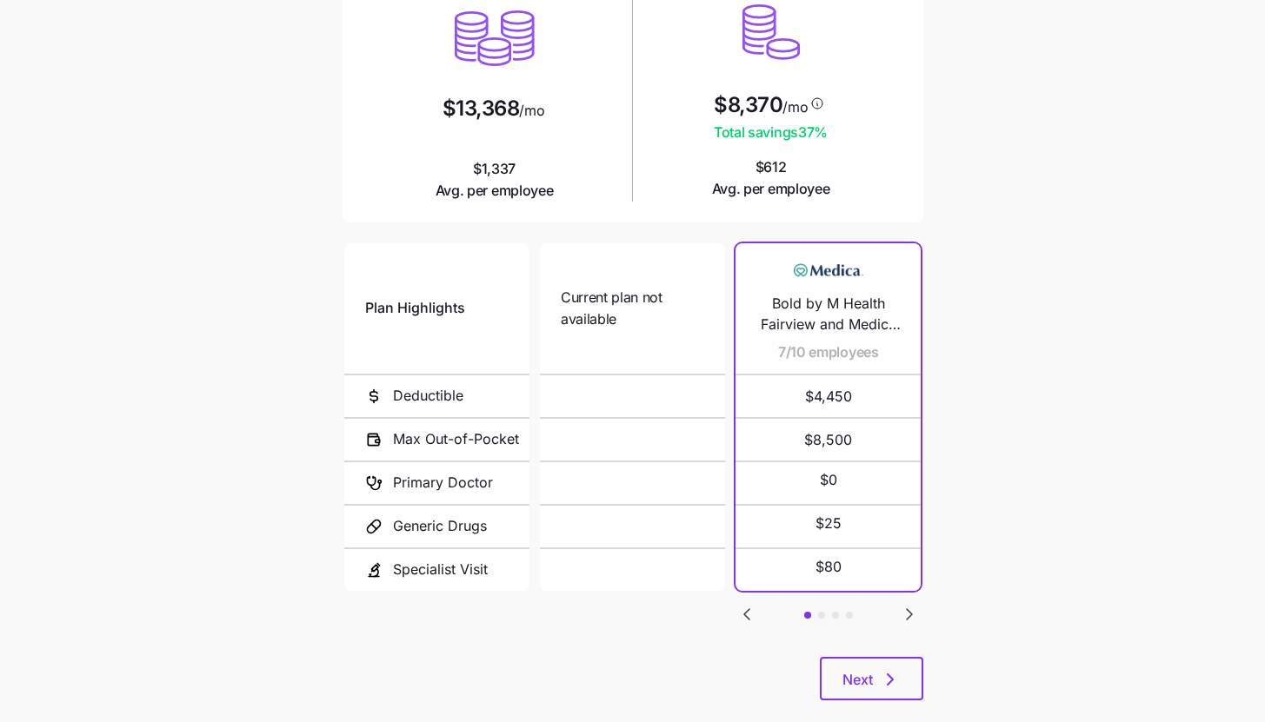
scroll to position [226, 0]
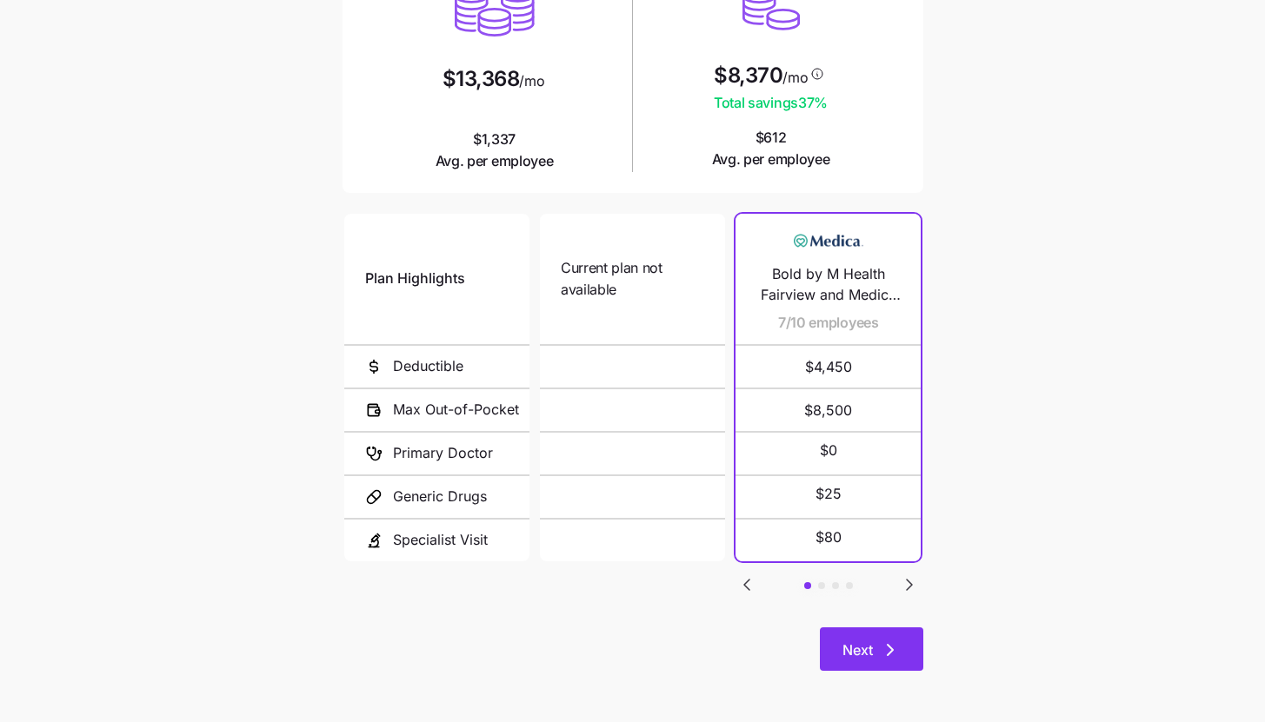
click at [905, 640] on button "Next" at bounding box center [871, 649] width 103 height 43
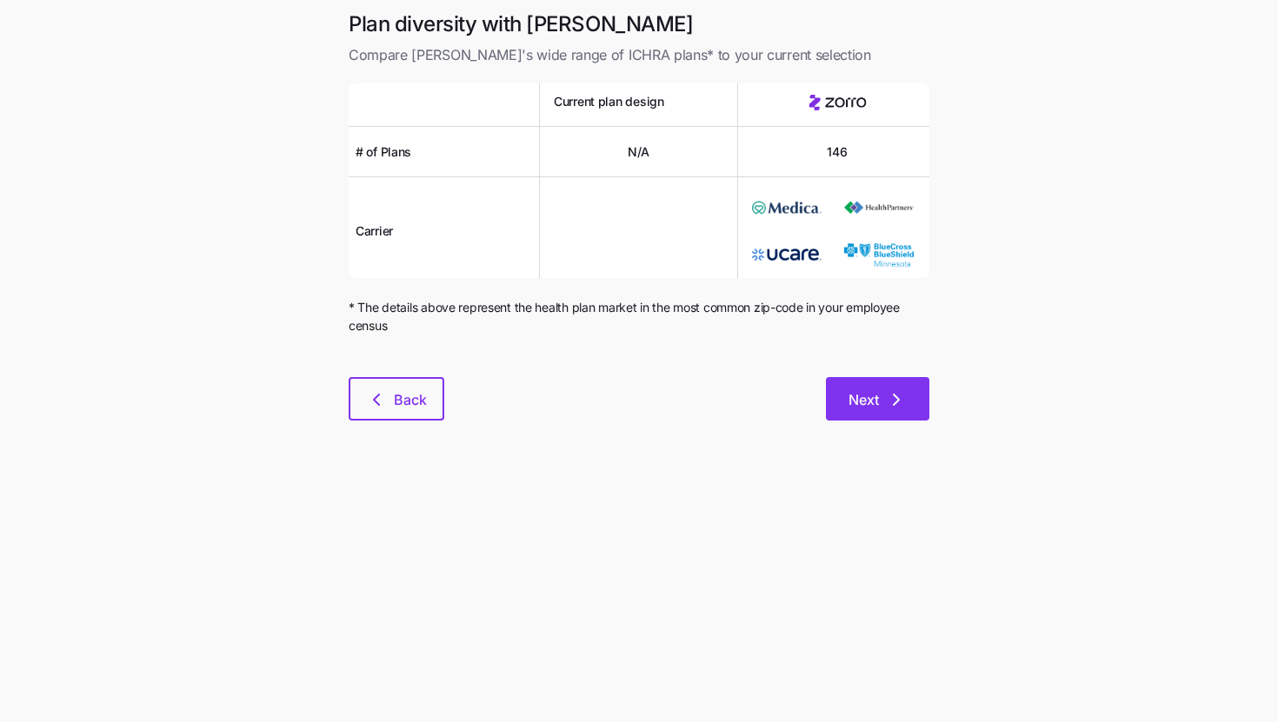
click at [881, 418] on button "Next" at bounding box center [877, 398] width 103 height 43
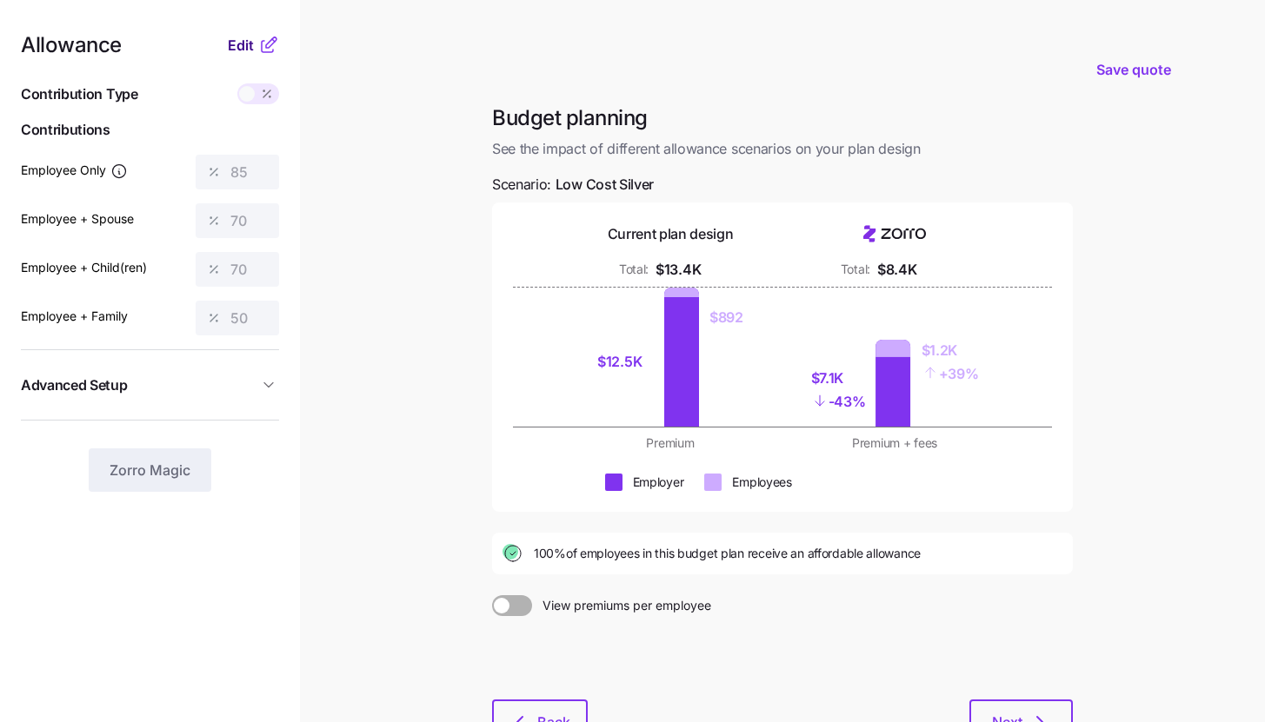
click at [253, 45] on span "Edit" at bounding box center [241, 45] width 26 height 21
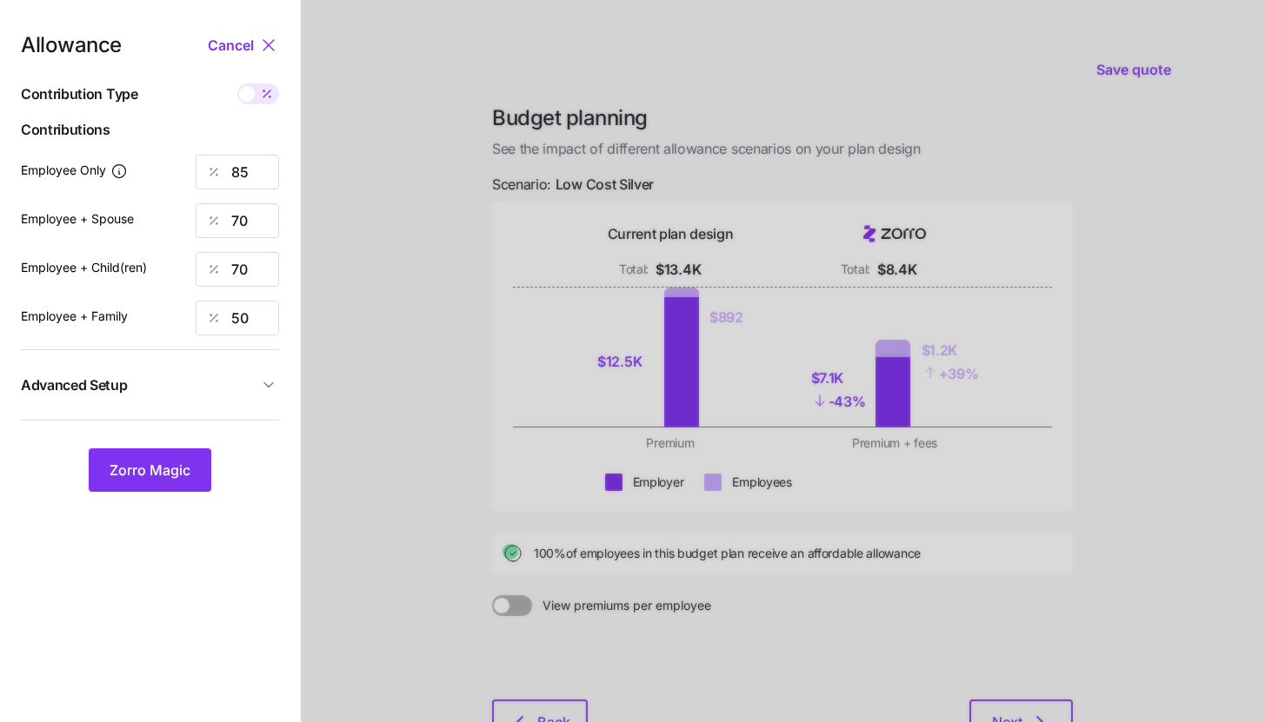
click at [236, 388] on span "Advanced Setup" at bounding box center [139, 386] width 237 height 22
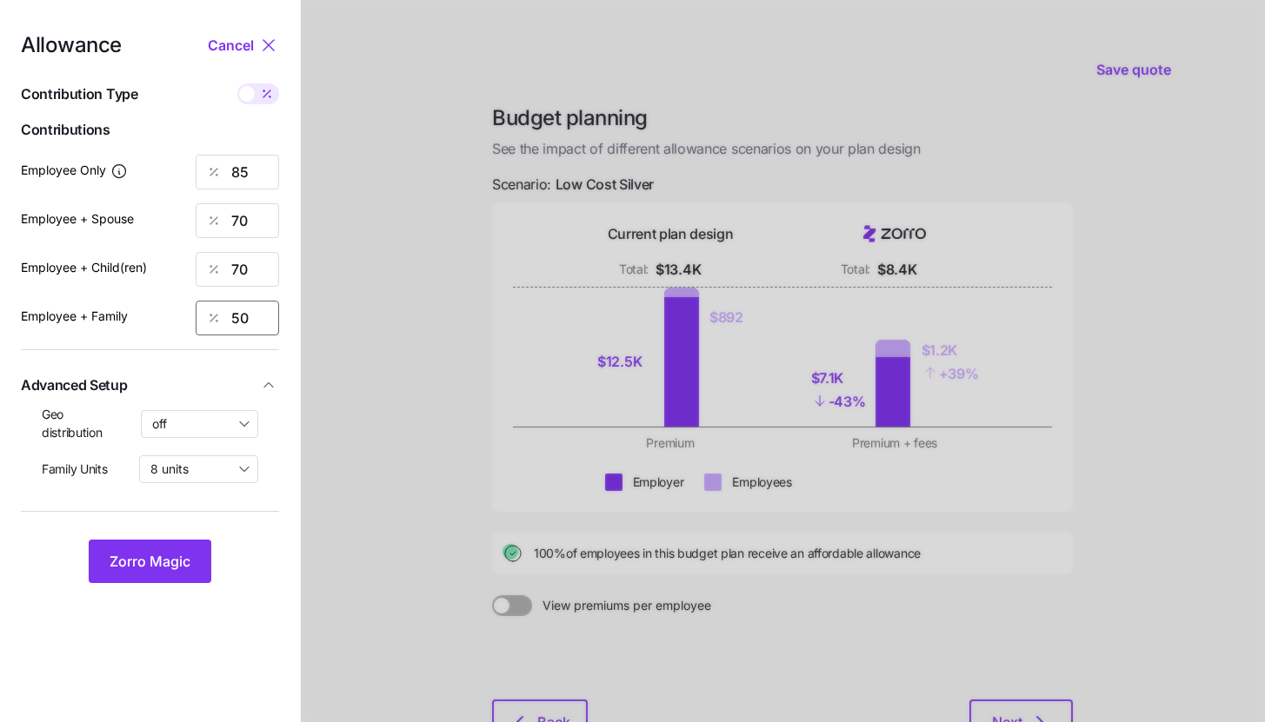
click at [253, 329] on input "50" at bounding box center [237, 318] width 83 height 35
type input "70"
click at [219, 439] on div "Geo distribution off" at bounding box center [150, 424] width 216 height 36
click at [219, 431] on input "off" at bounding box center [200, 424] width 118 height 28
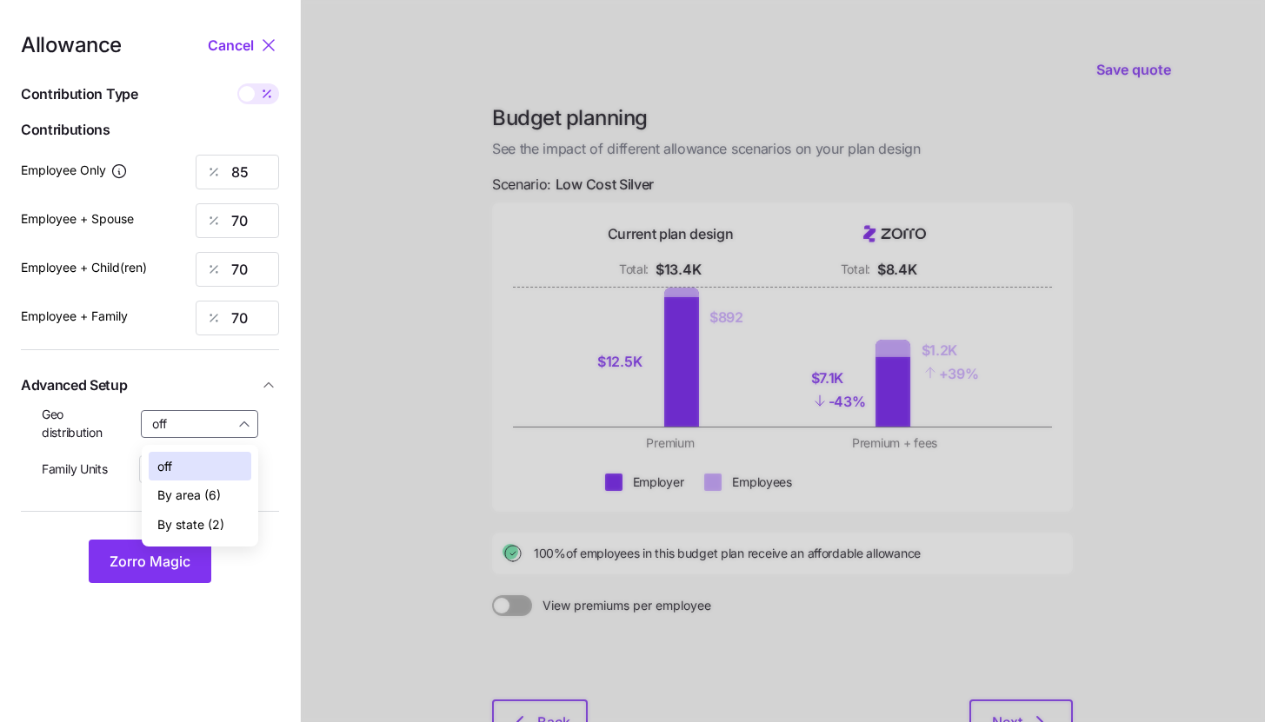
click at [213, 523] on span "By state (2)" at bounding box center [190, 524] width 67 height 19
type input "By state (2)"
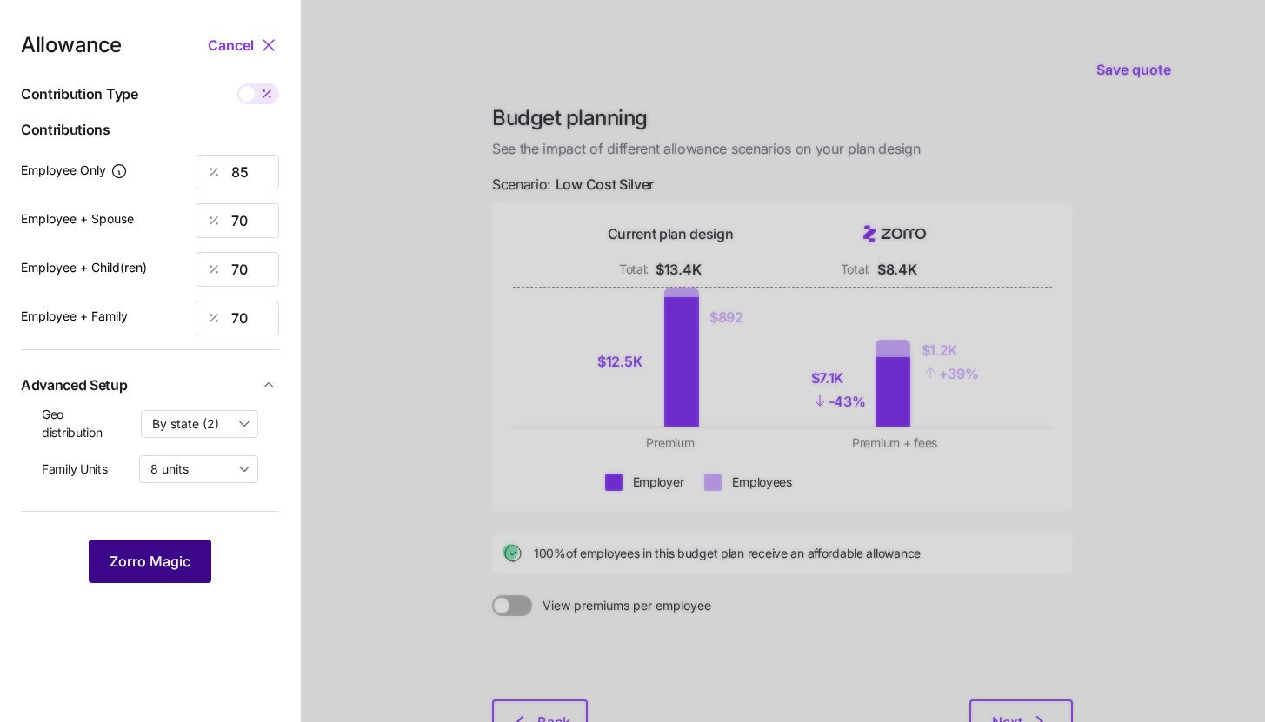
click at [179, 563] on span "Zorro Magic" at bounding box center [150, 561] width 81 height 21
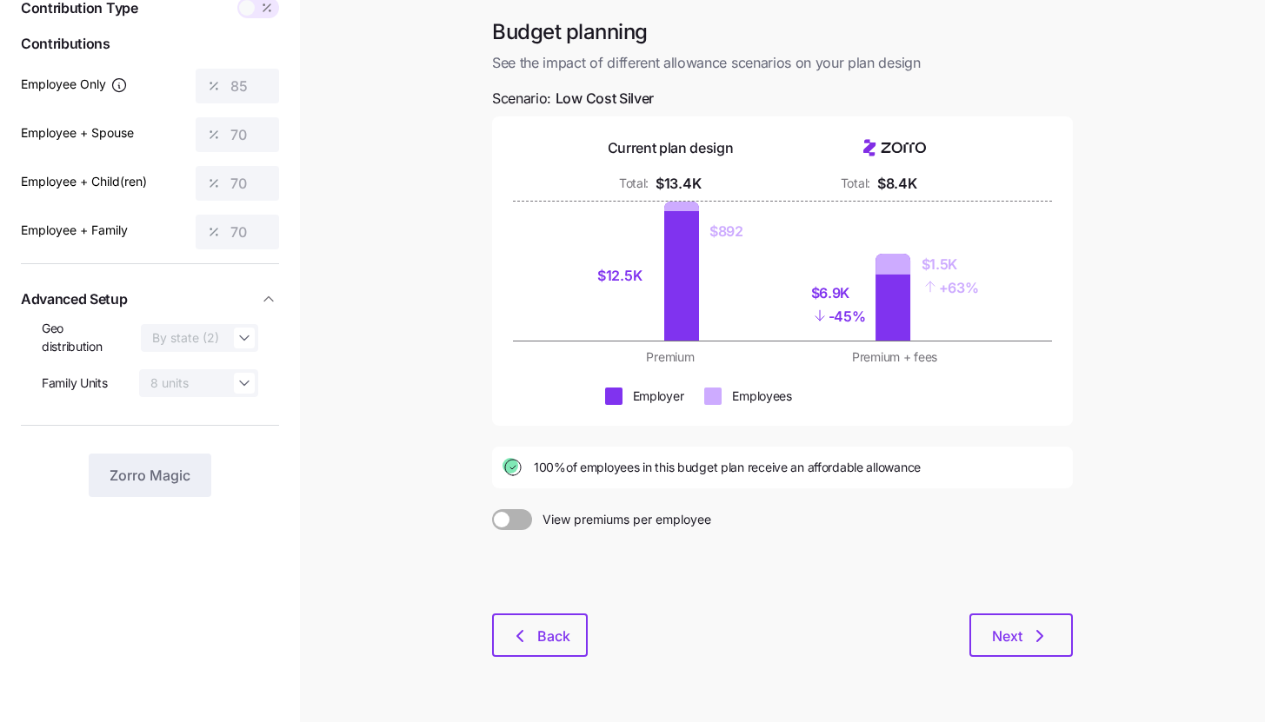
scroll to position [132, 0]
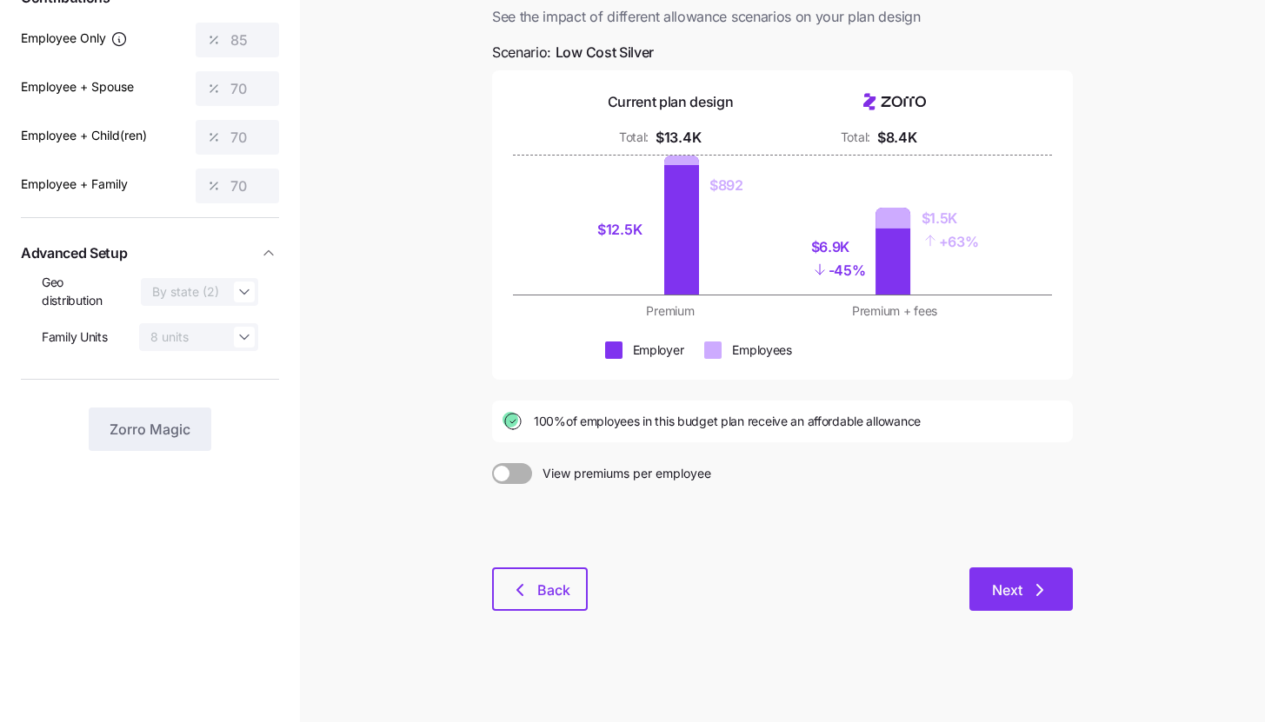
click at [1042, 574] on button "Next" at bounding box center [1020, 589] width 103 height 43
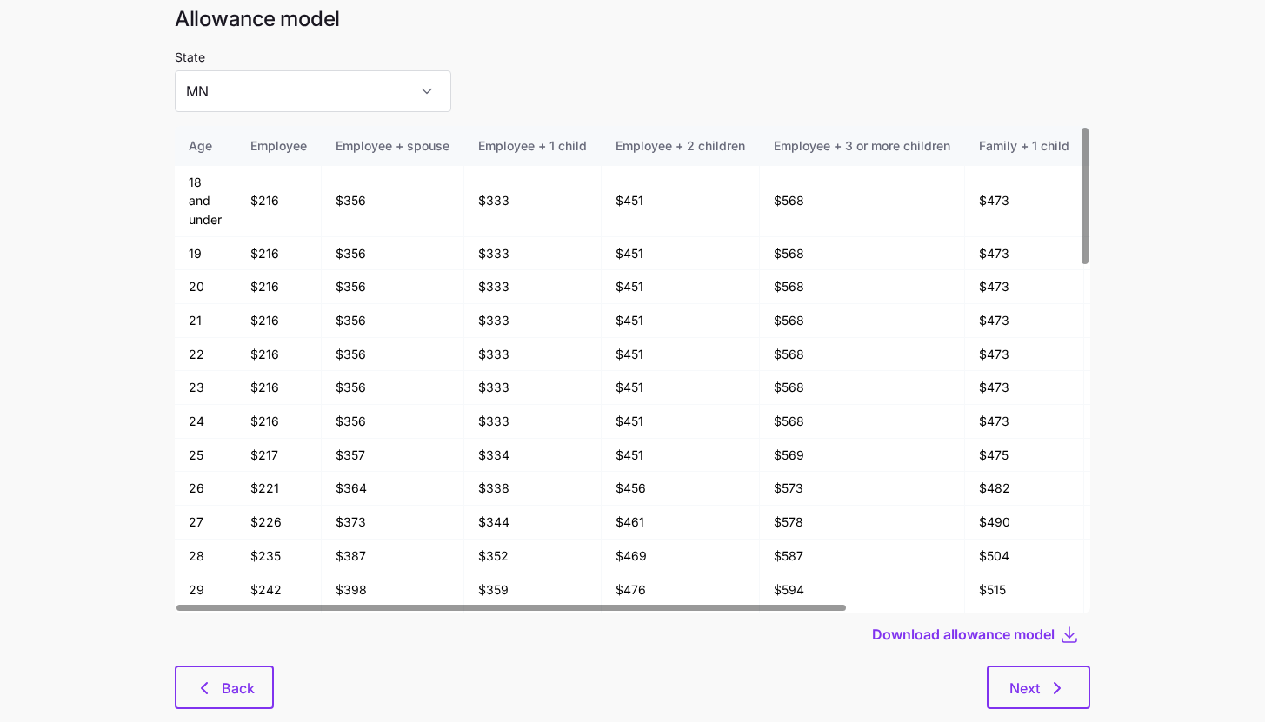
scroll to position [93, 0]
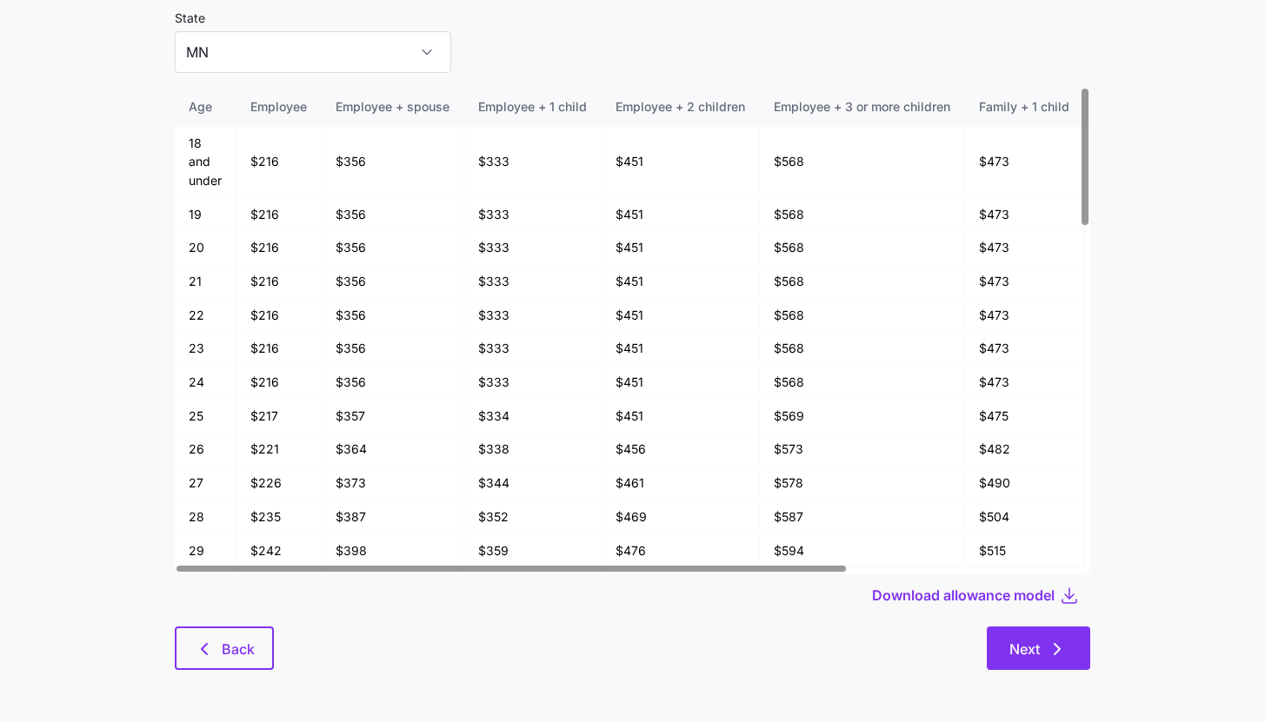
click at [1075, 635] on button "Next" at bounding box center [1037, 648] width 103 height 43
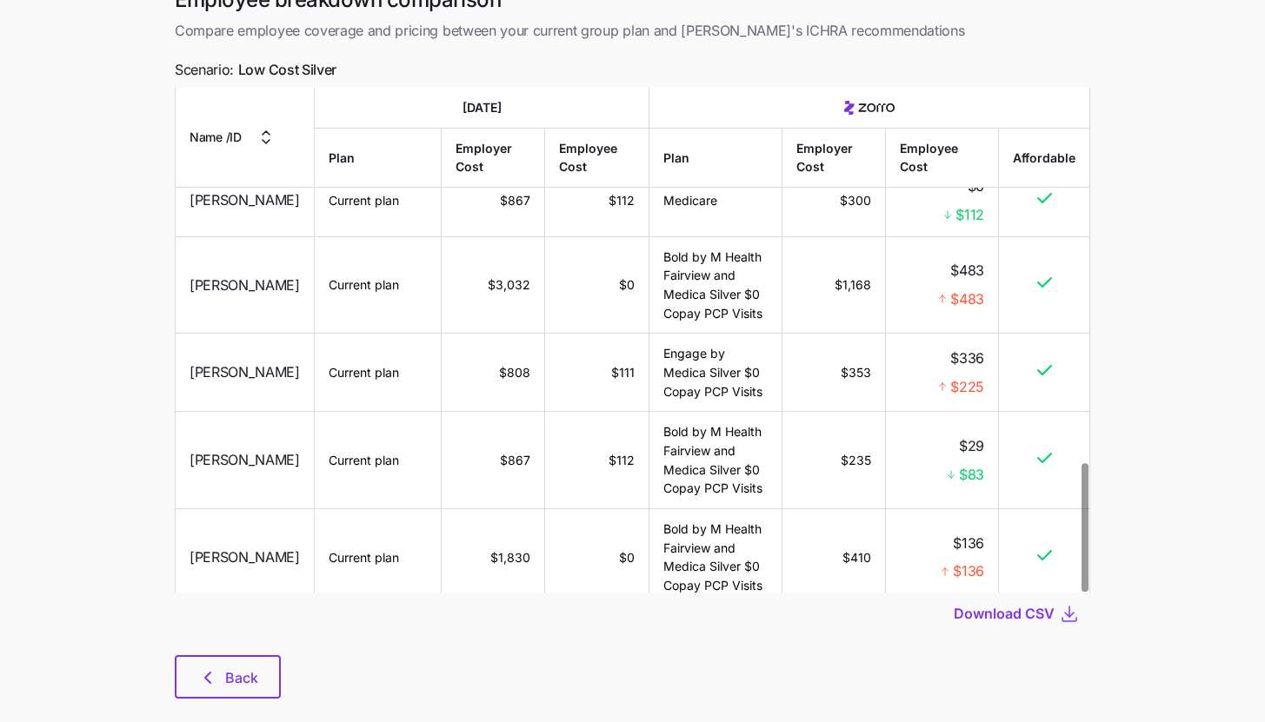
scroll to position [123, 0]
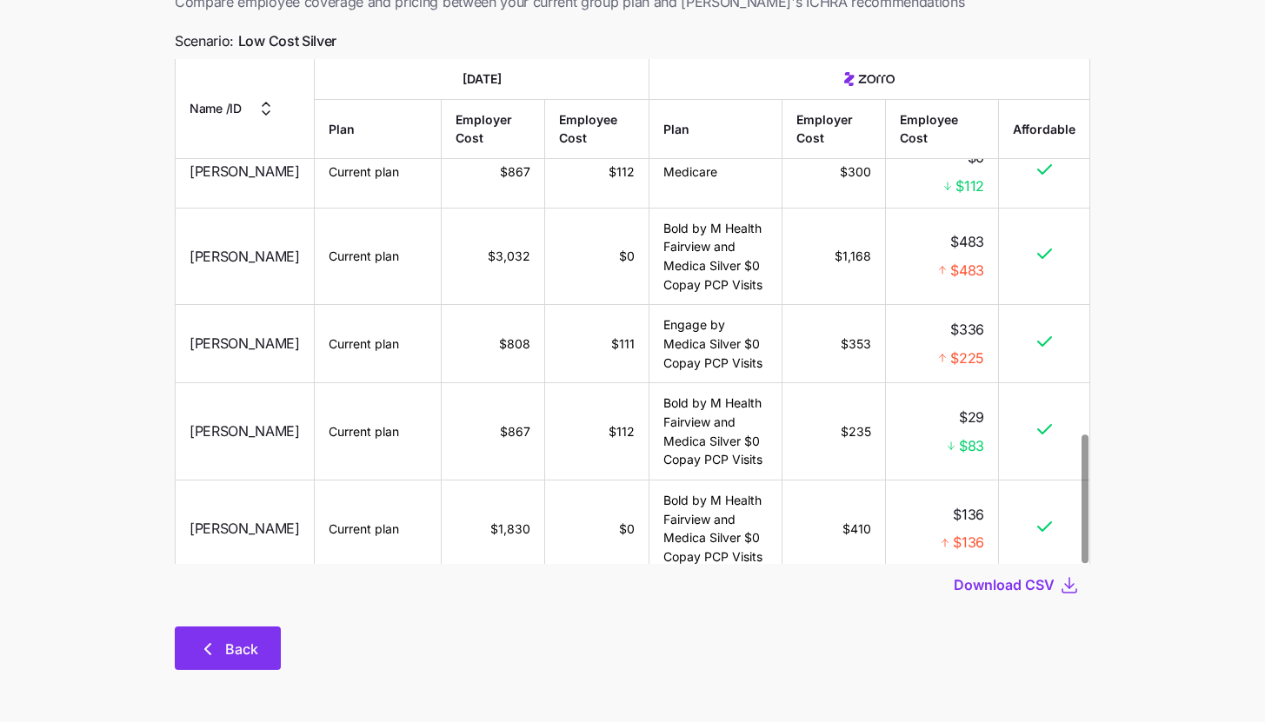
click at [216, 633] on button "Back" at bounding box center [228, 648] width 106 height 43
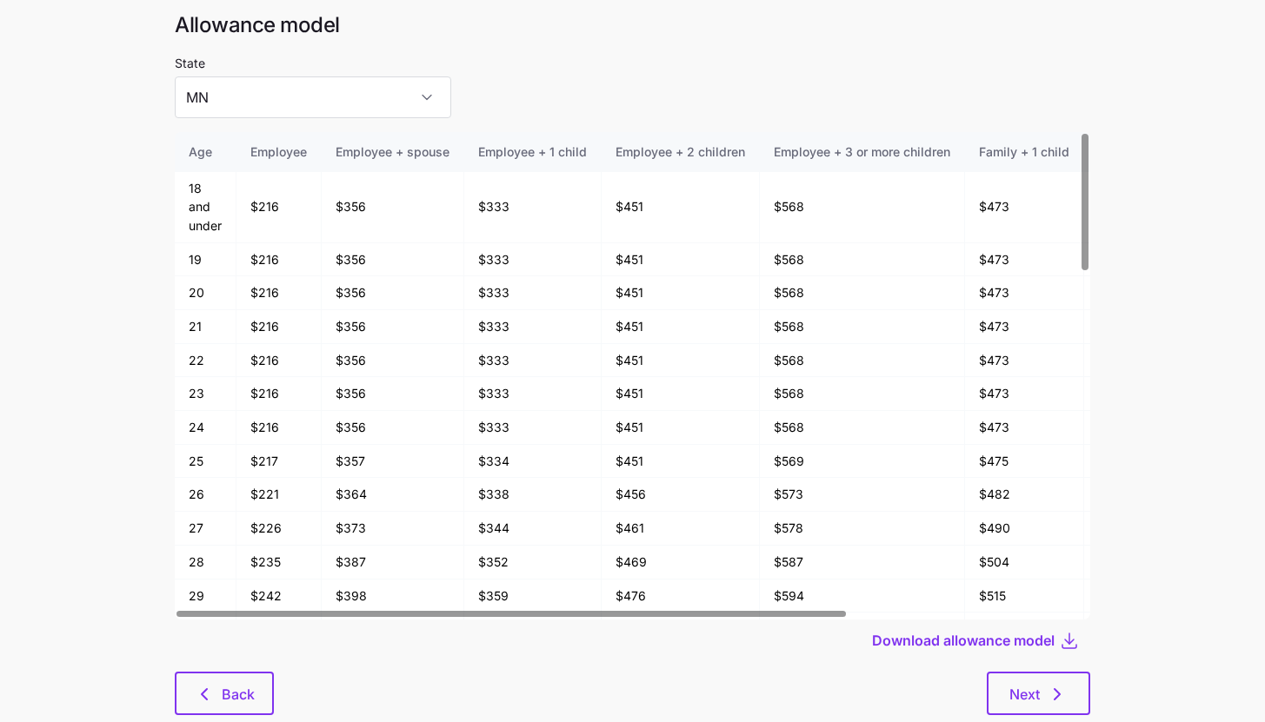
scroll to position [93, 0]
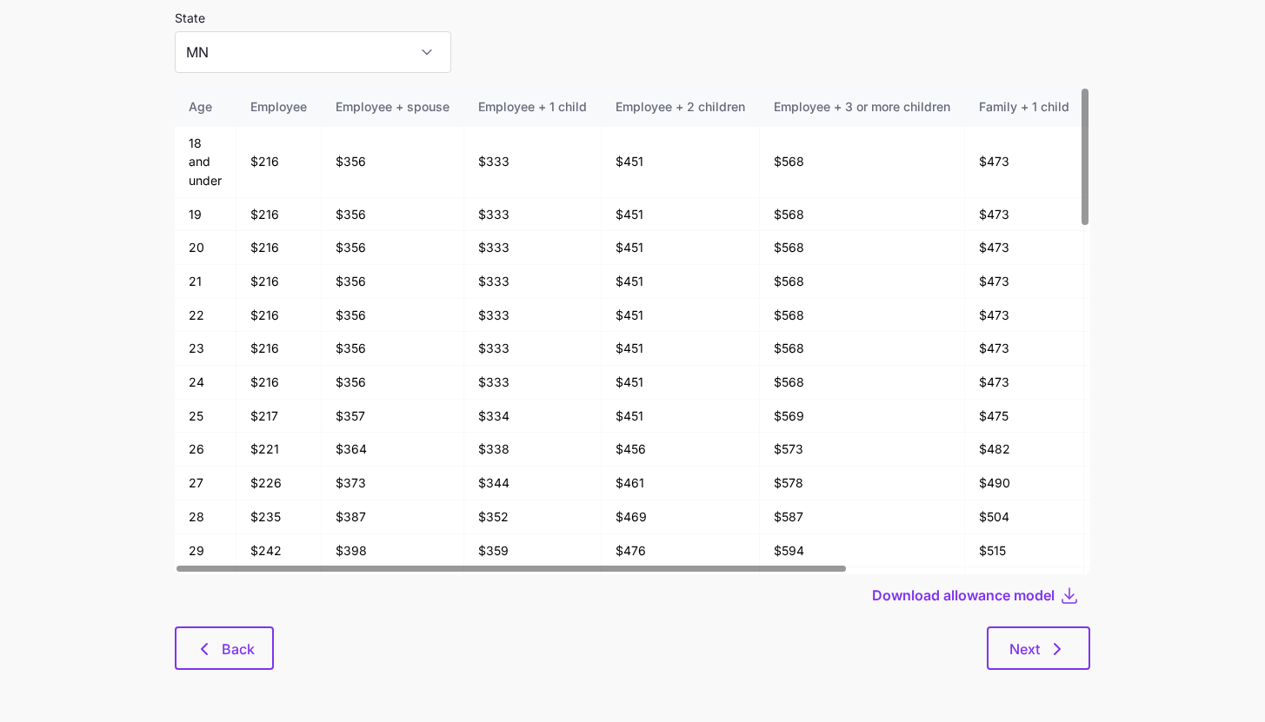
drag, startPoint x: 203, startPoint y: 614, endPoint x: 203, endPoint y: 632, distance: 18.3
click at [203, 614] on div "Download allowance model" at bounding box center [632, 596] width 915 height 42
click at [204, 634] on button "Back" at bounding box center [224, 648] width 99 height 43
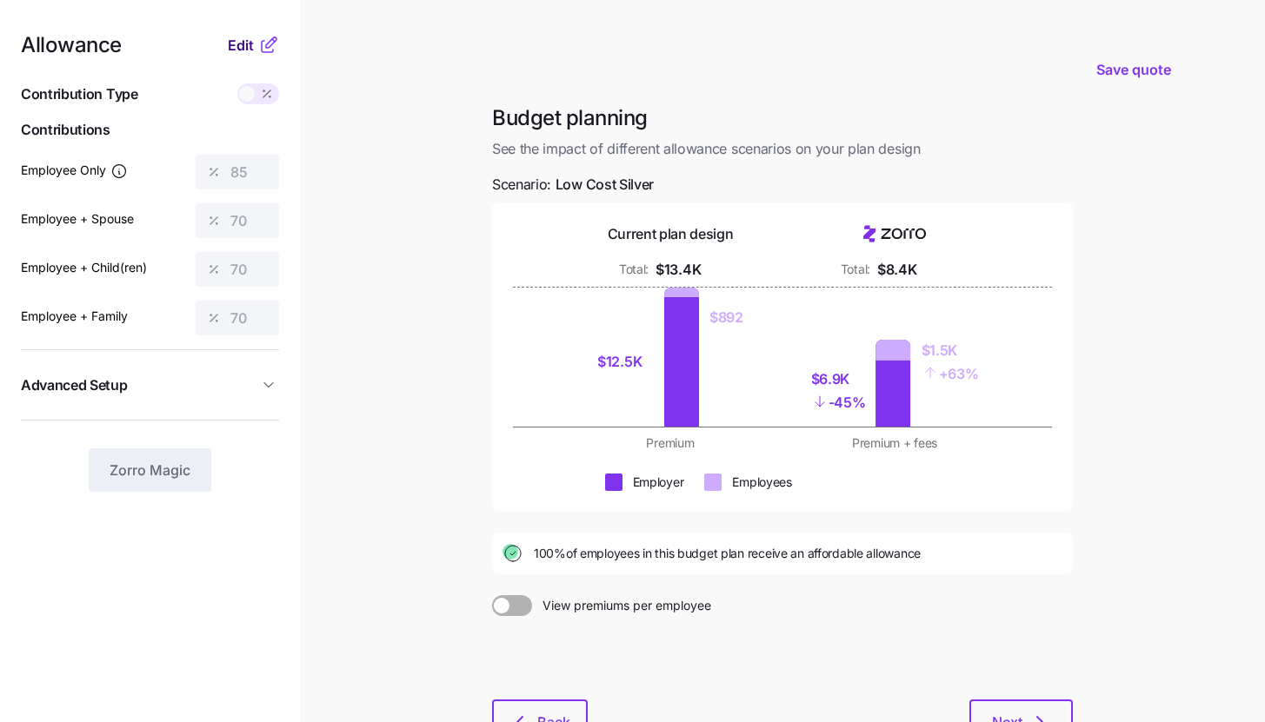
click at [234, 43] on span "Edit" at bounding box center [241, 45] width 26 height 21
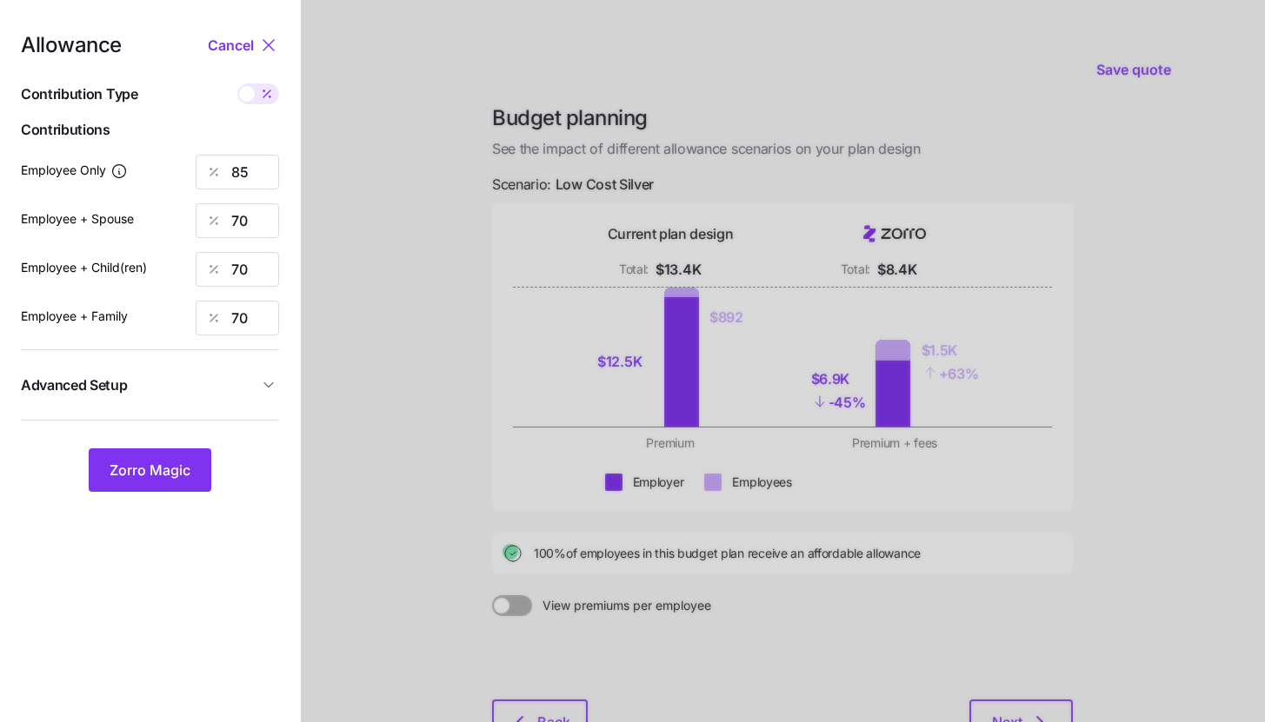
click at [228, 320] on div at bounding box center [213, 318] width 35 height 33
click at [236, 317] on input "70" at bounding box center [237, 318] width 83 height 35
click at [245, 315] on input "70" at bounding box center [237, 318] width 83 height 35
click at [180, 460] on button "Zorro Magic" at bounding box center [150, 469] width 123 height 43
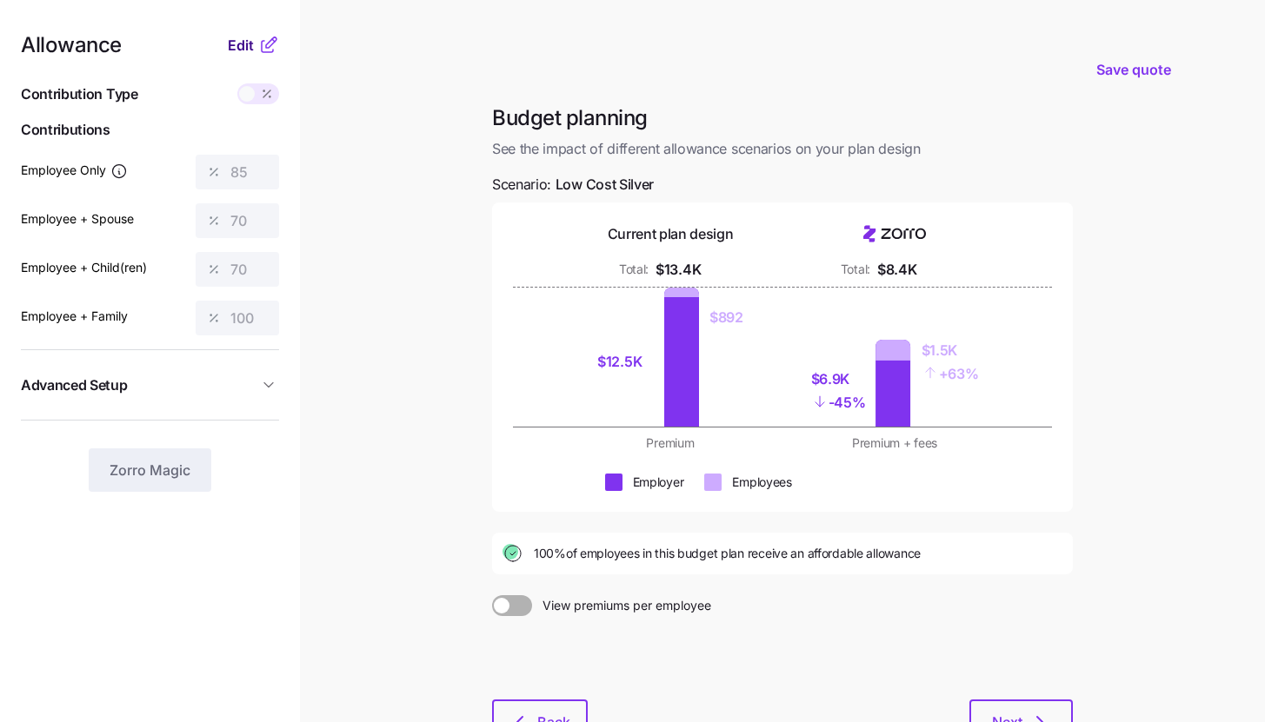
click at [251, 50] on span "Edit" at bounding box center [241, 45] width 26 height 21
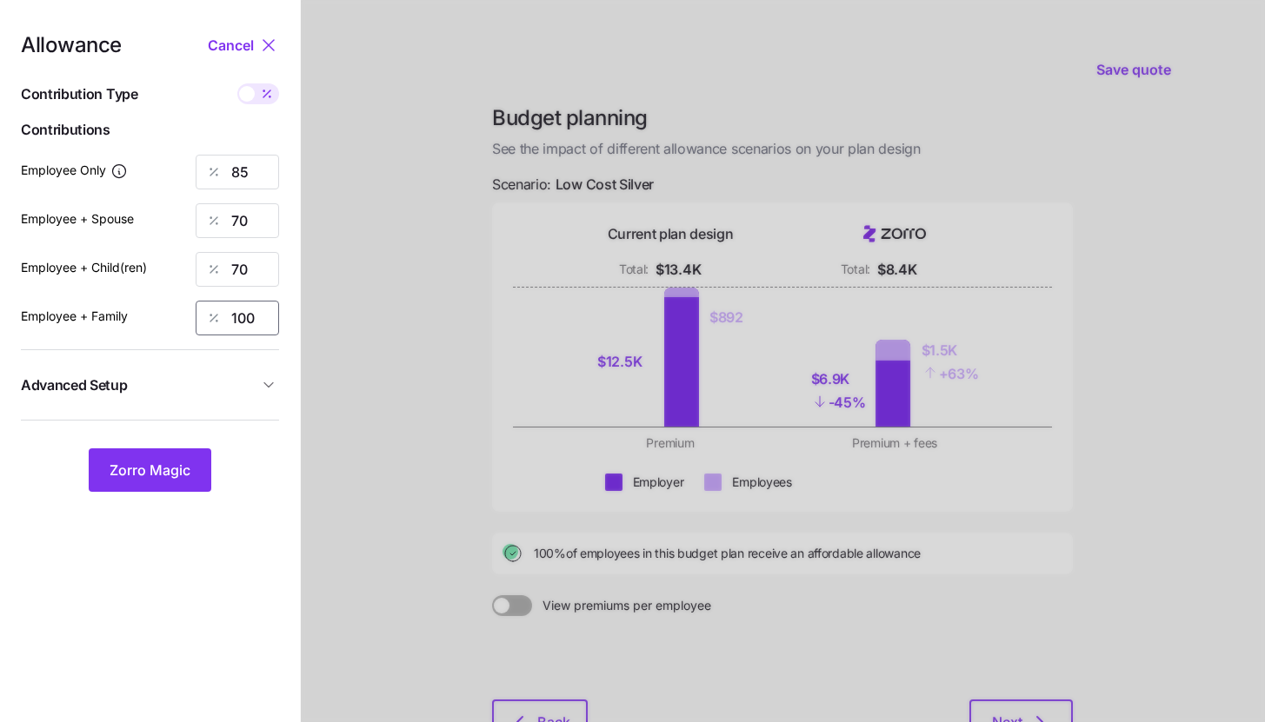
click at [256, 306] on input "100" at bounding box center [237, 318] width 83 height 35
click at [175, 483] on button "Zorro Magic" at bounding box center [150, 469] width 123 height 43
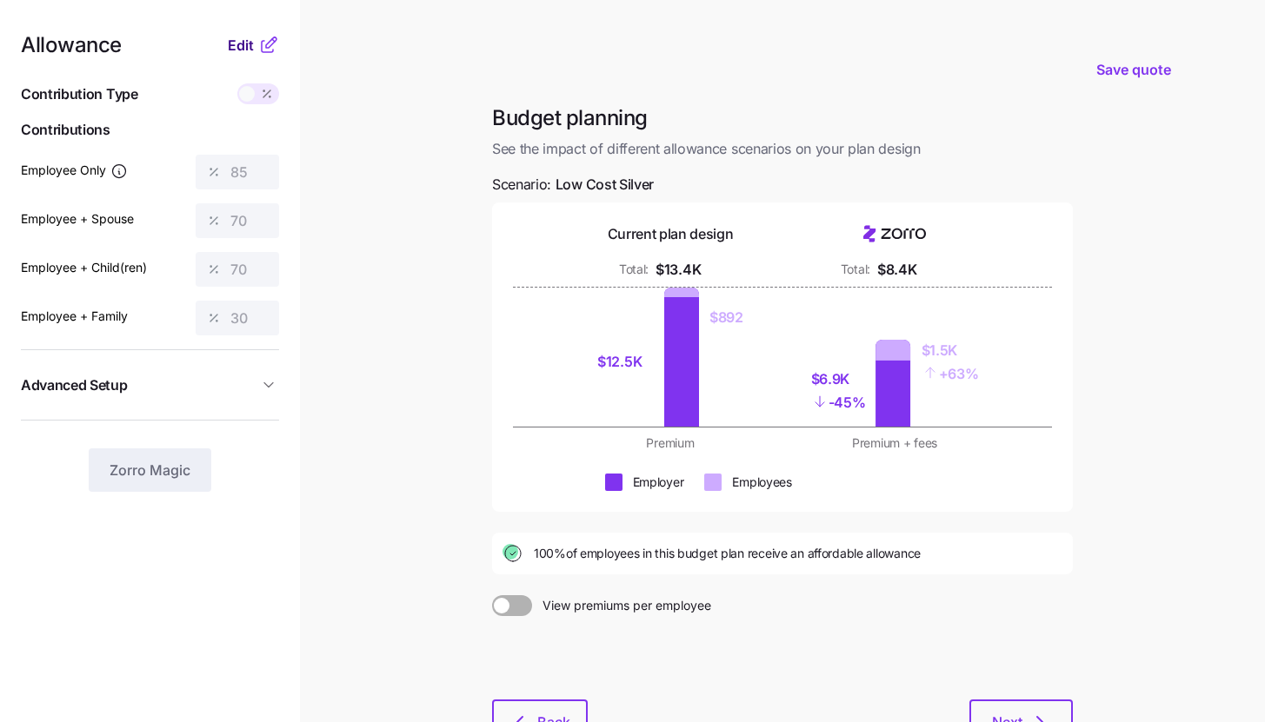
click at [256, 44] on button "Edit" at bounding box center [243, 45] width 30 height 21
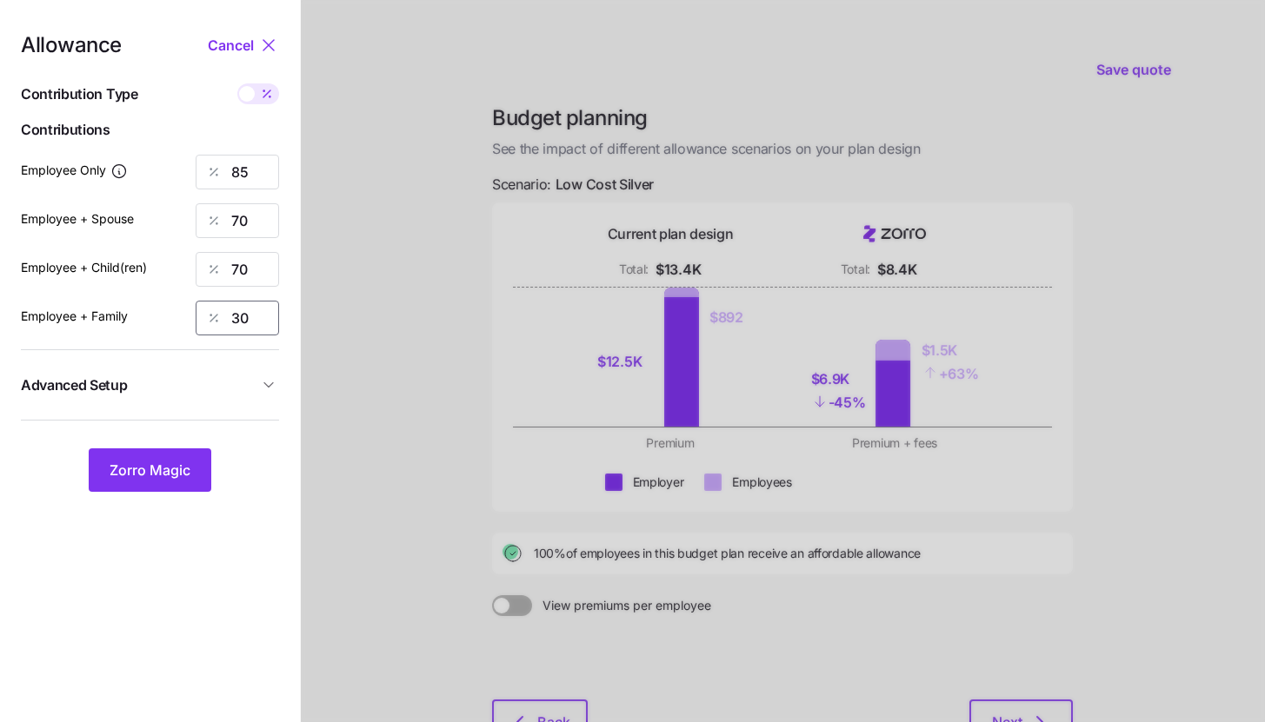
click at [259, 322] on input "30" at bounding box center [237, 318] width 83 height 35
type input "70"
click at [192, 469] on button "Zorro Magic" at bounding box center [150, 469] width 123 height 43
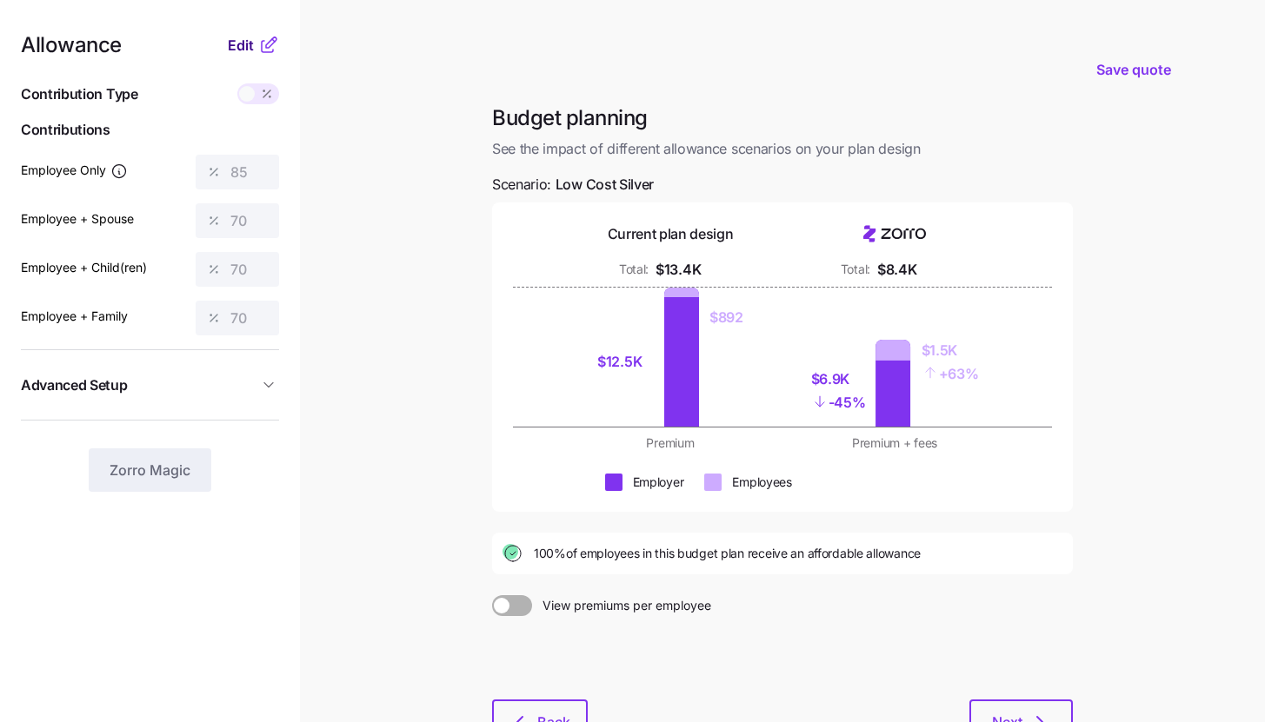
click at [254, 35] on button "Edit" at bounding box center [243, 45] width 30 height 21
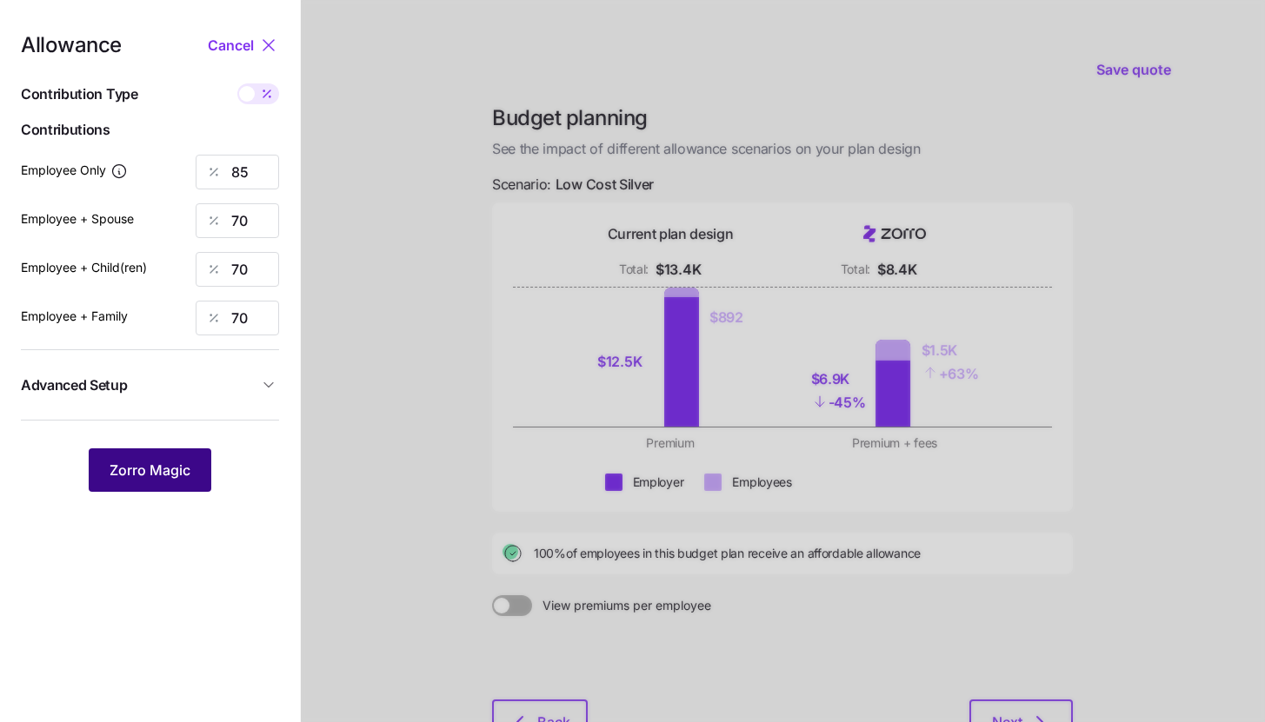
click at [163, 472] on span "Zorro Magic" at bounding box center [150, 470] width 81 height 21
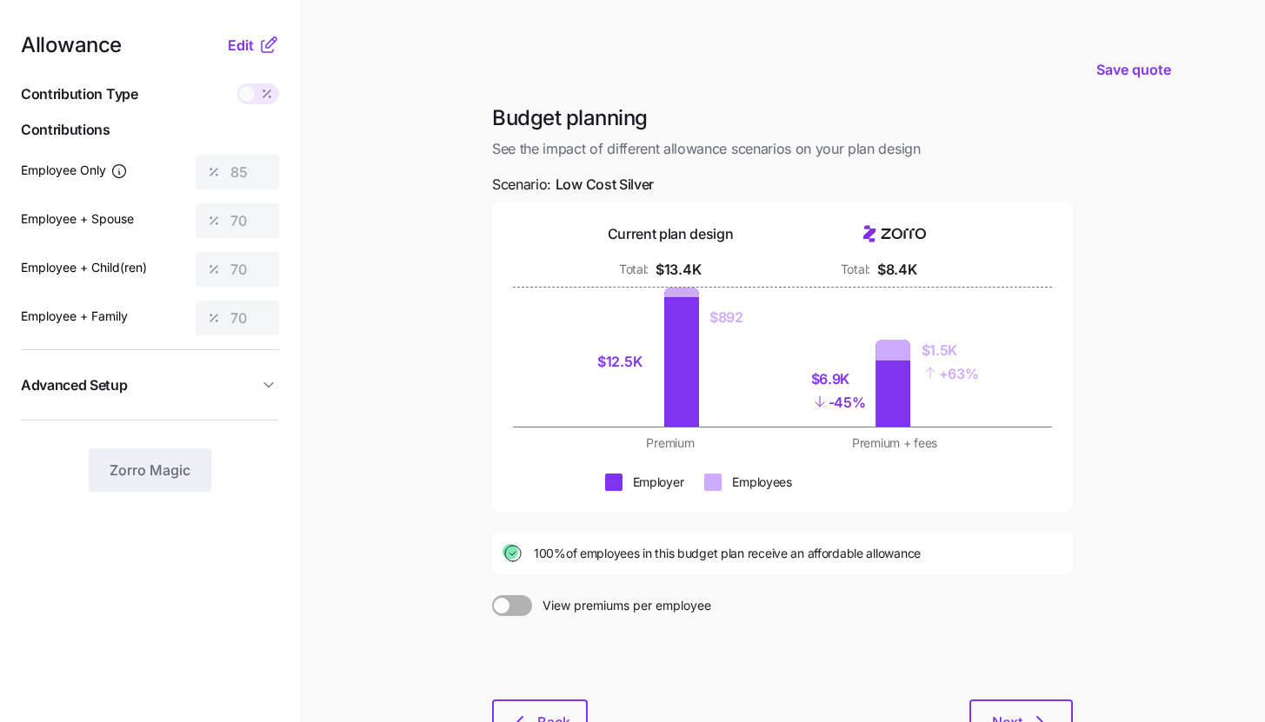
click at [258, 48] on icon at bounding box center [268, 45] width 21 height 21
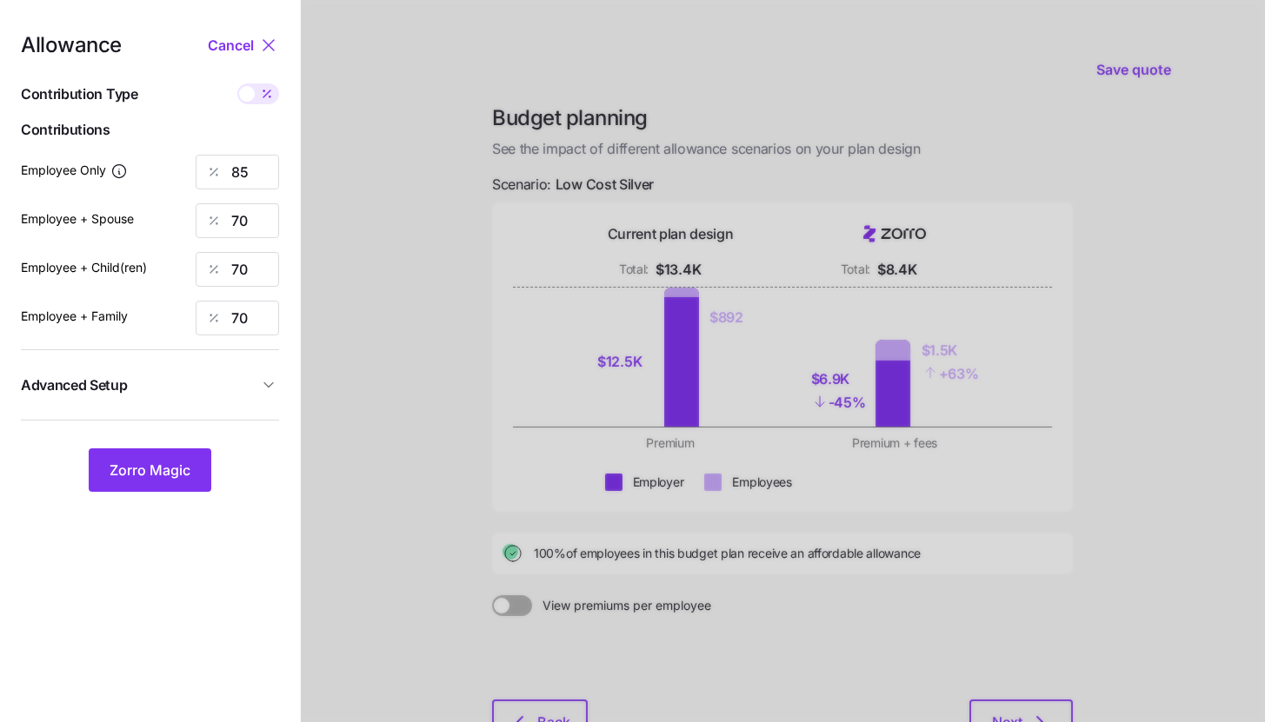
click at [269, 369] on button "Advanced Setup" at bounding box center [150, 385] width 258 height 43
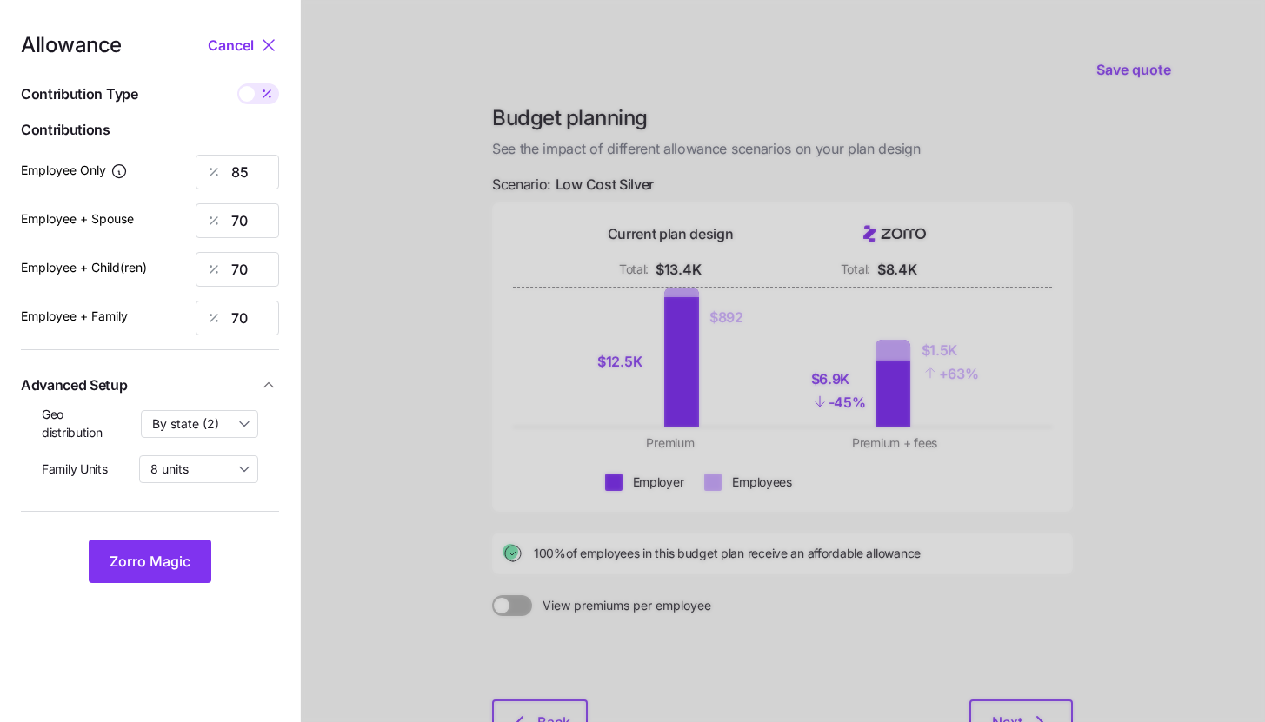
drag, startPoint x: 183, startPoint y: 558, endPoint x: 289, endPoint y: 570, distance: 106.7
click at [183, 559] on span "Zorro Magic" at bounding box center [150, 561] width 81 height 21
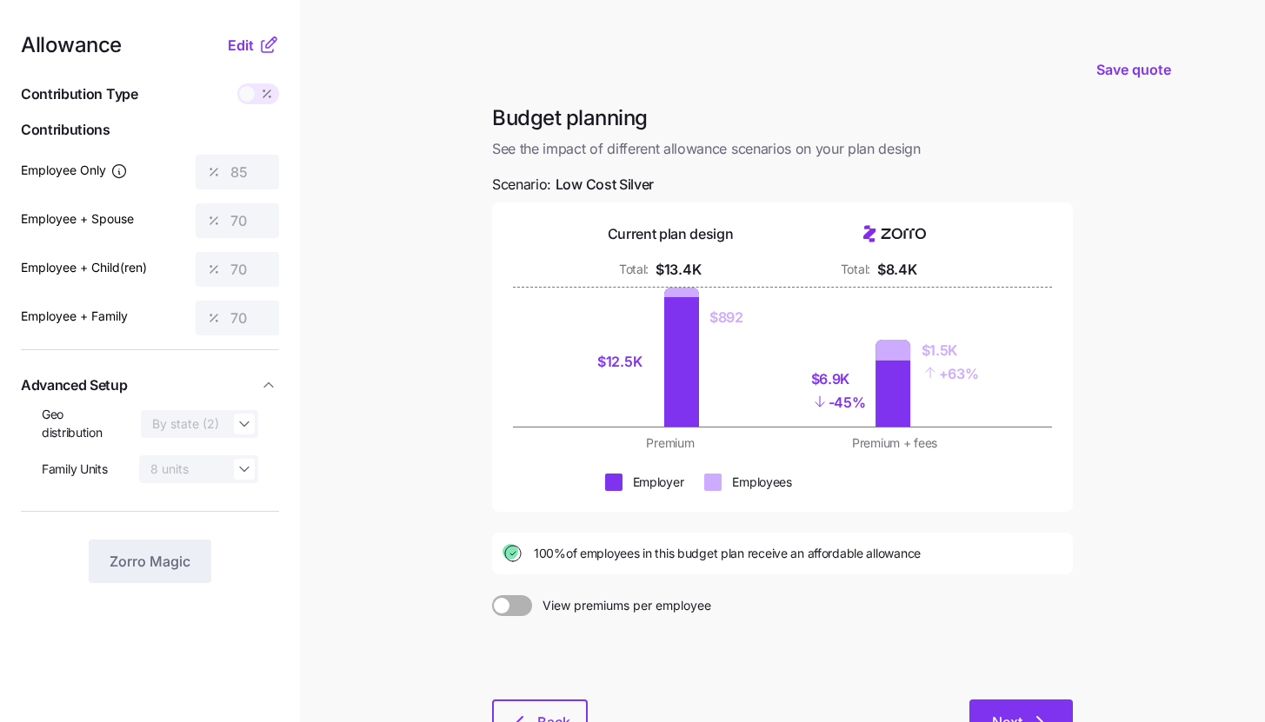
click at [1034, 718] on icon "button" at bounding box center [1039, 722] width 21 height 21
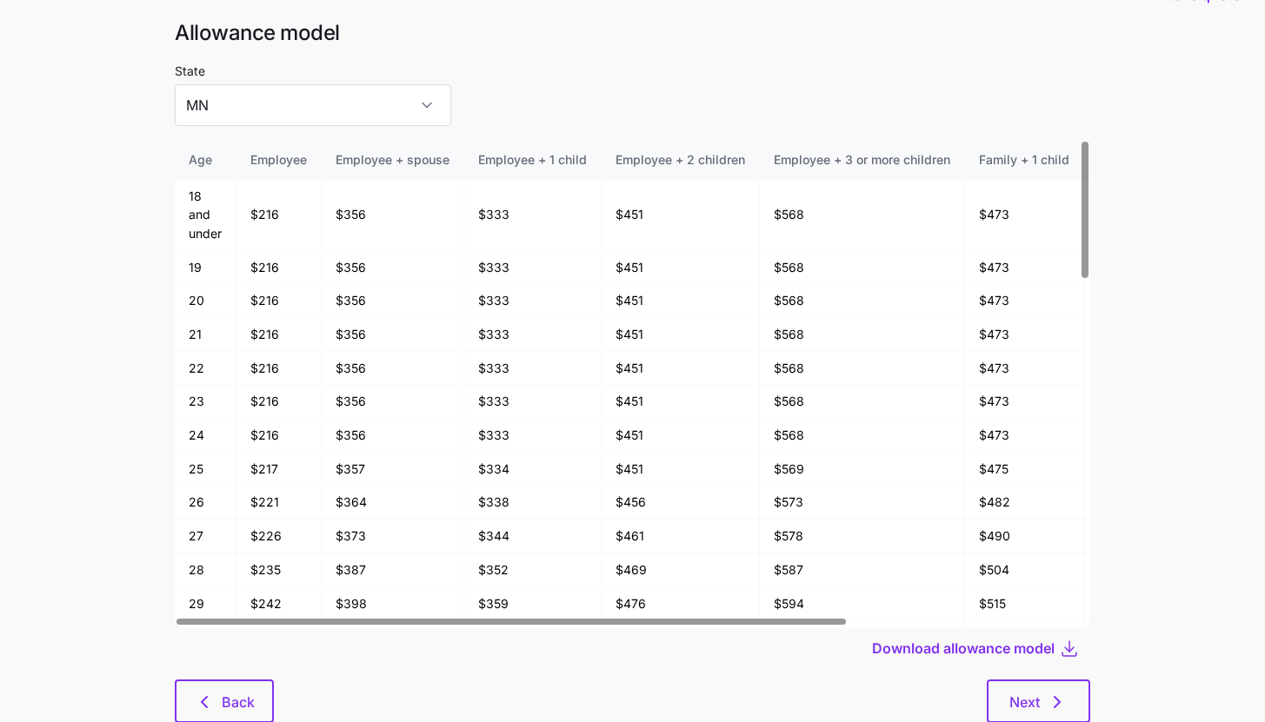
scroll to position [93, 0]
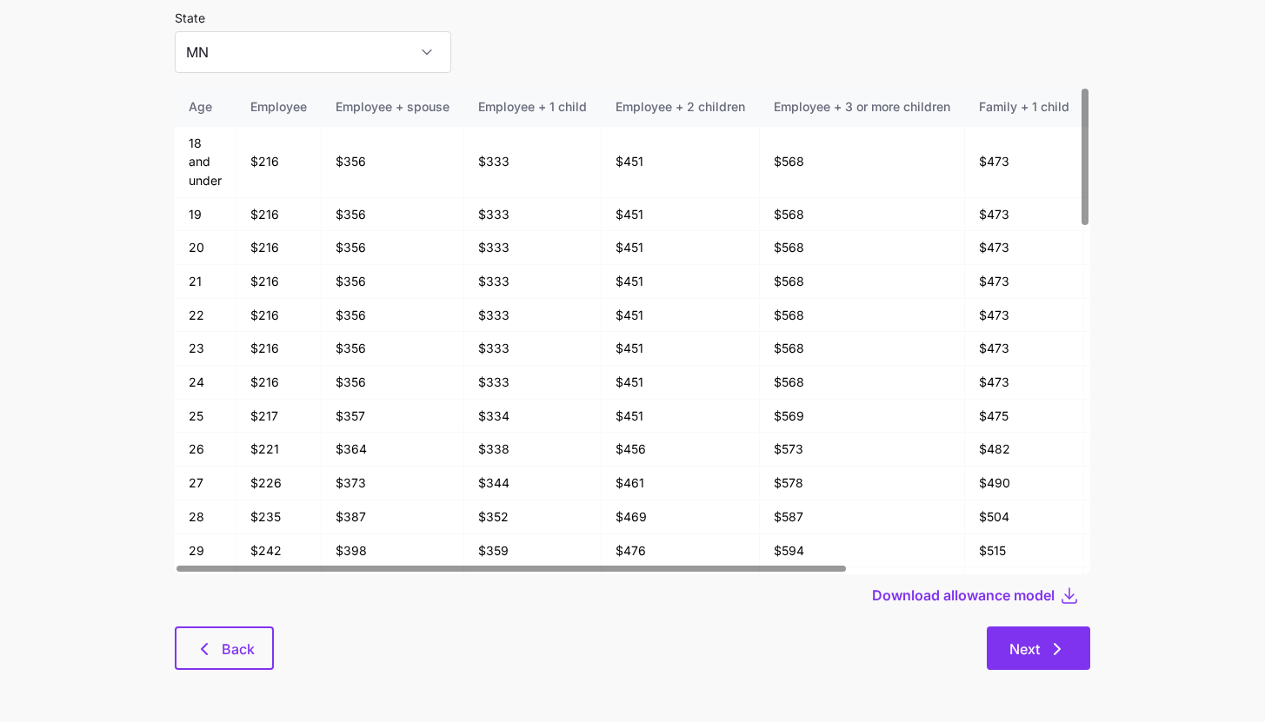
click at [1046, 658] on span "Next" at bounding box center [1038, 649] width 58 height 21
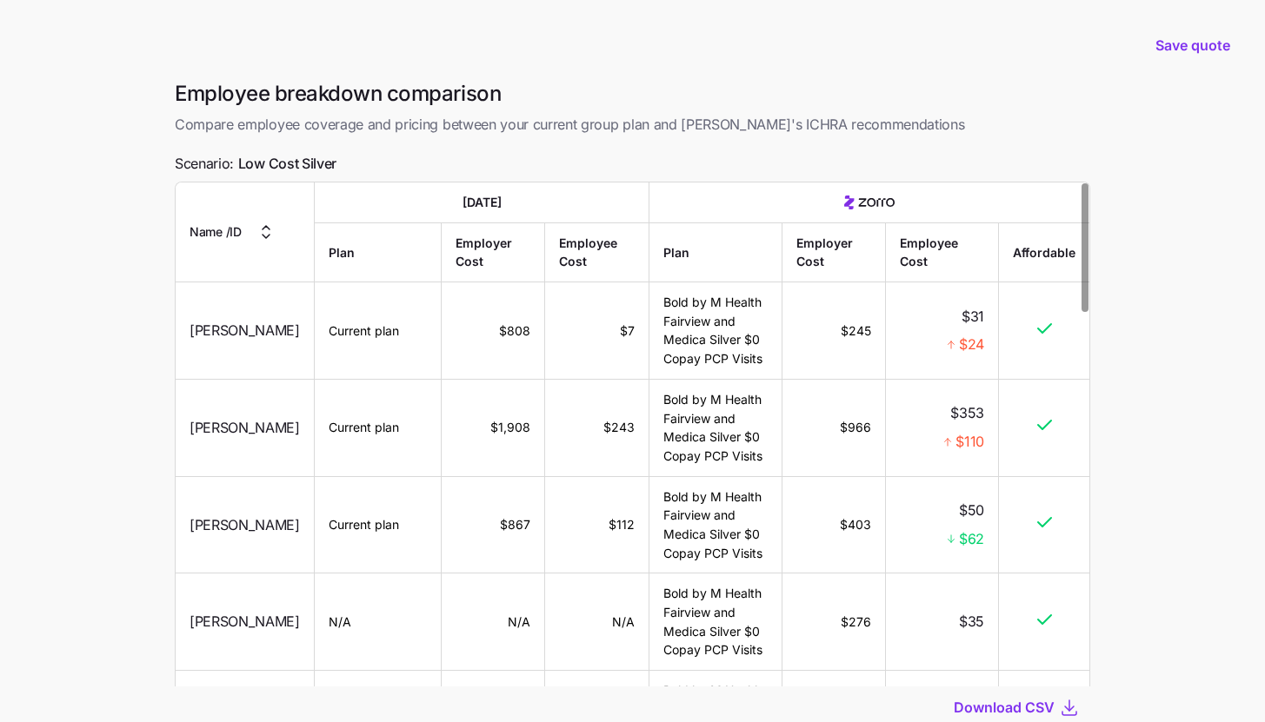
scroll to position [123, 0]
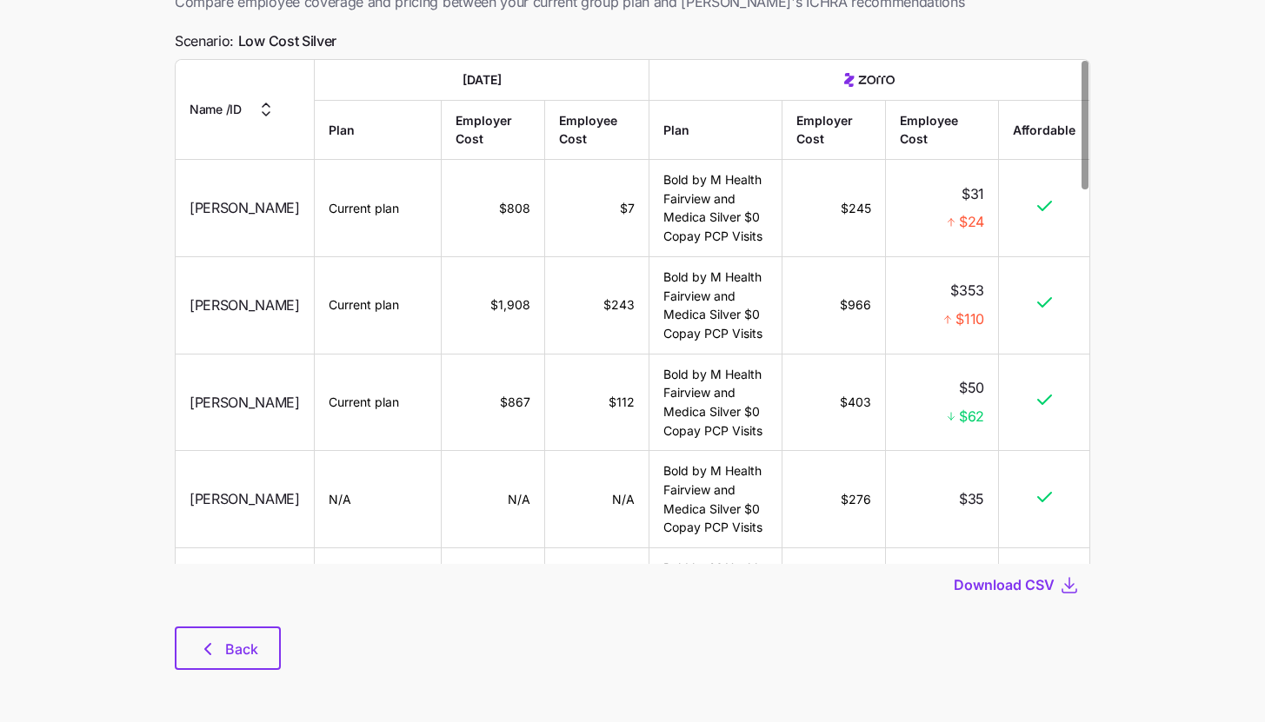
click at [207, 678] on div "Employee breakdown comparison Compare employee coverage and pricing between you…" at bounding box center [632, 324] width 943 height 734
click at [212, 661] on button "Back" at bounding box center [228, 648] width 106 height 43
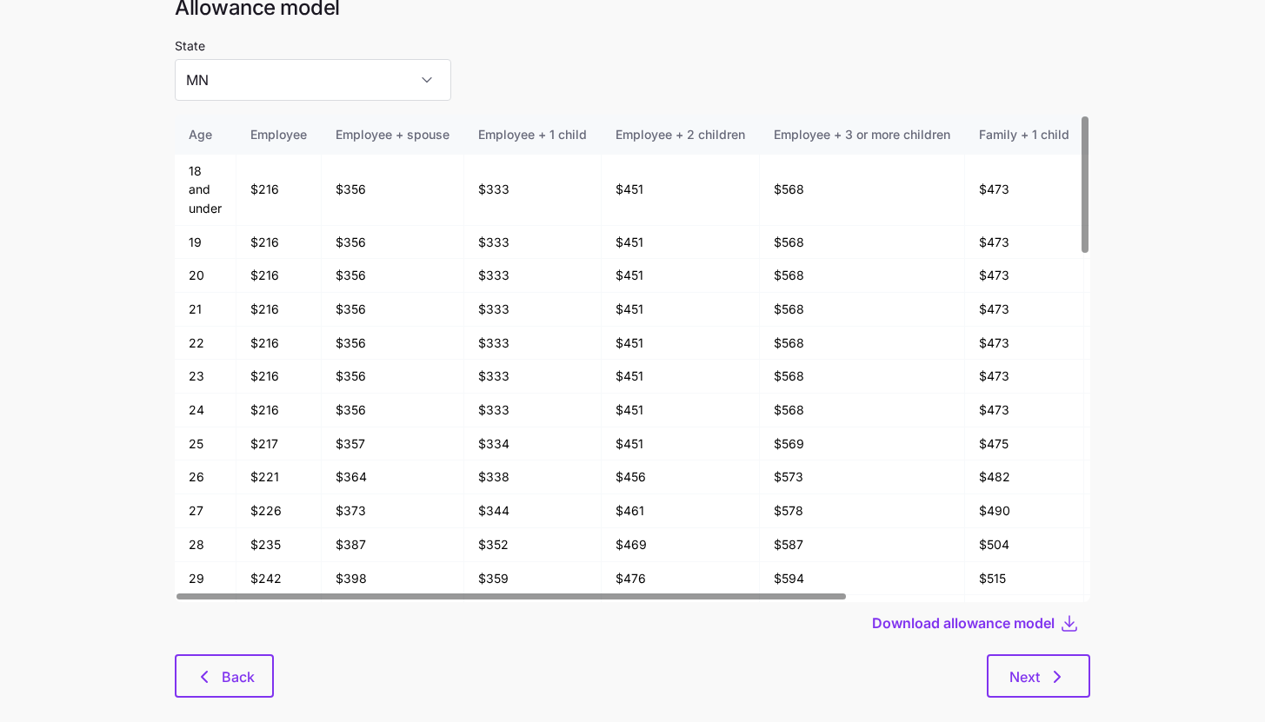
scroll to position [93, 0]
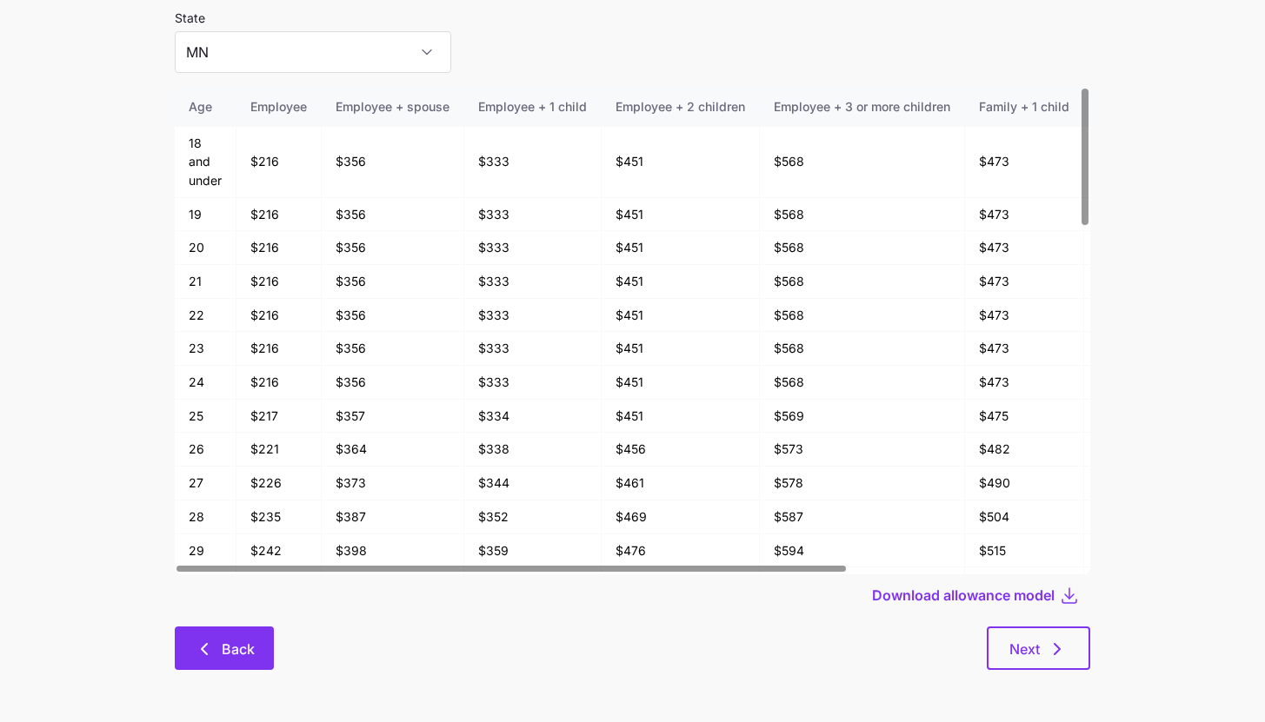
click at [178, 654] on button "Back" at bounding box center [224, 648] width 99 height 43
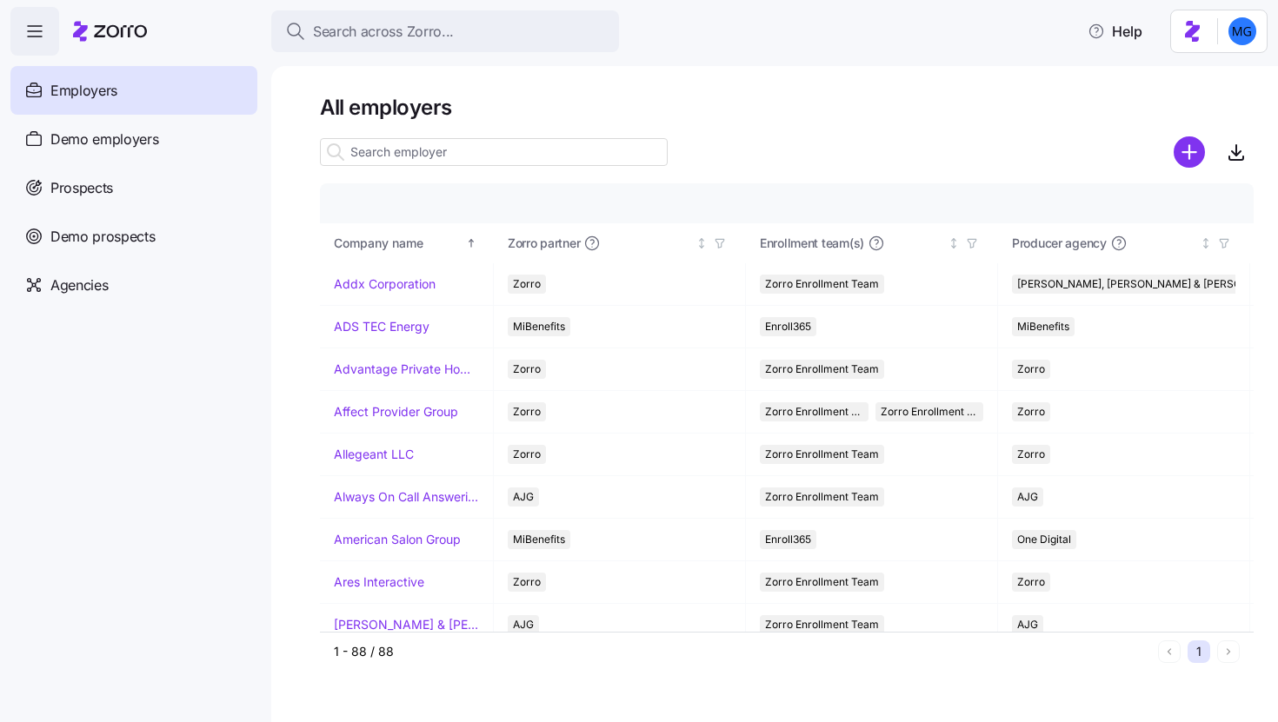
click at [395, 149] on input at bounding box center [494, 152] width 348 height 28
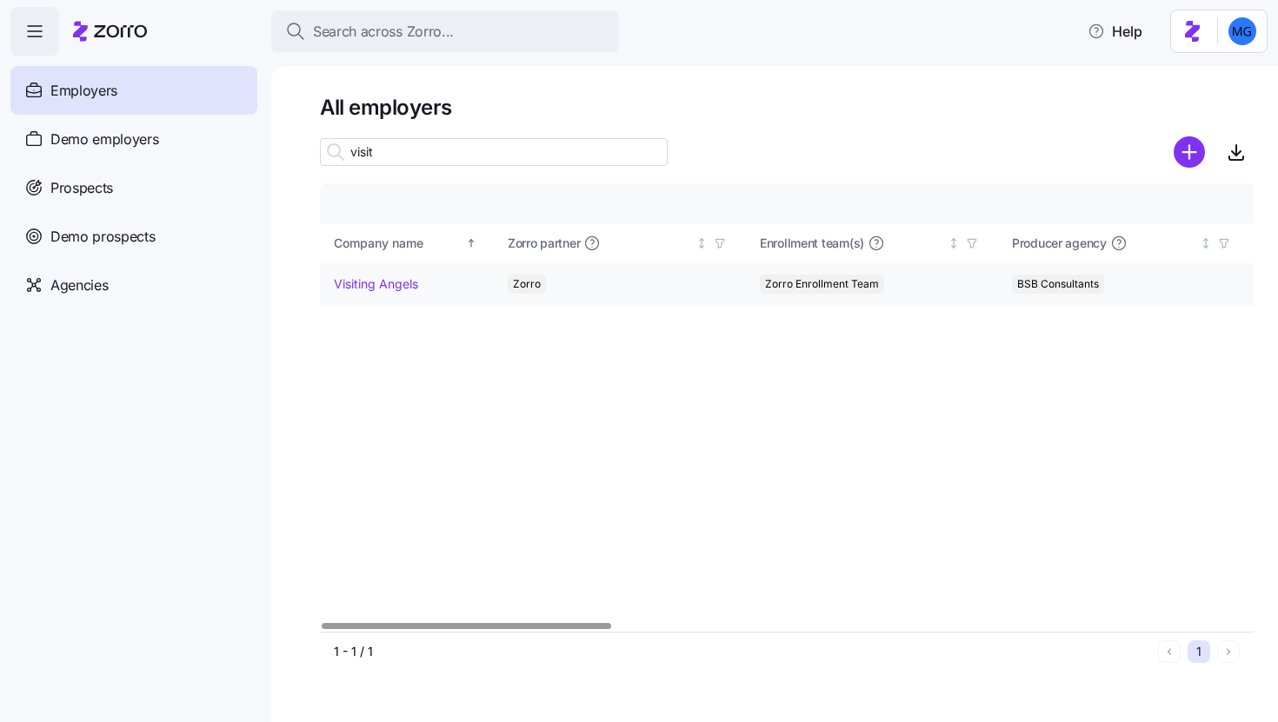
type input "visit"
click at [375, 282] on link "Visiting Angels" at bounding box center [376, 284] width 84 height 17
